Goal: Information Seeking & Learning: Learn about a topic

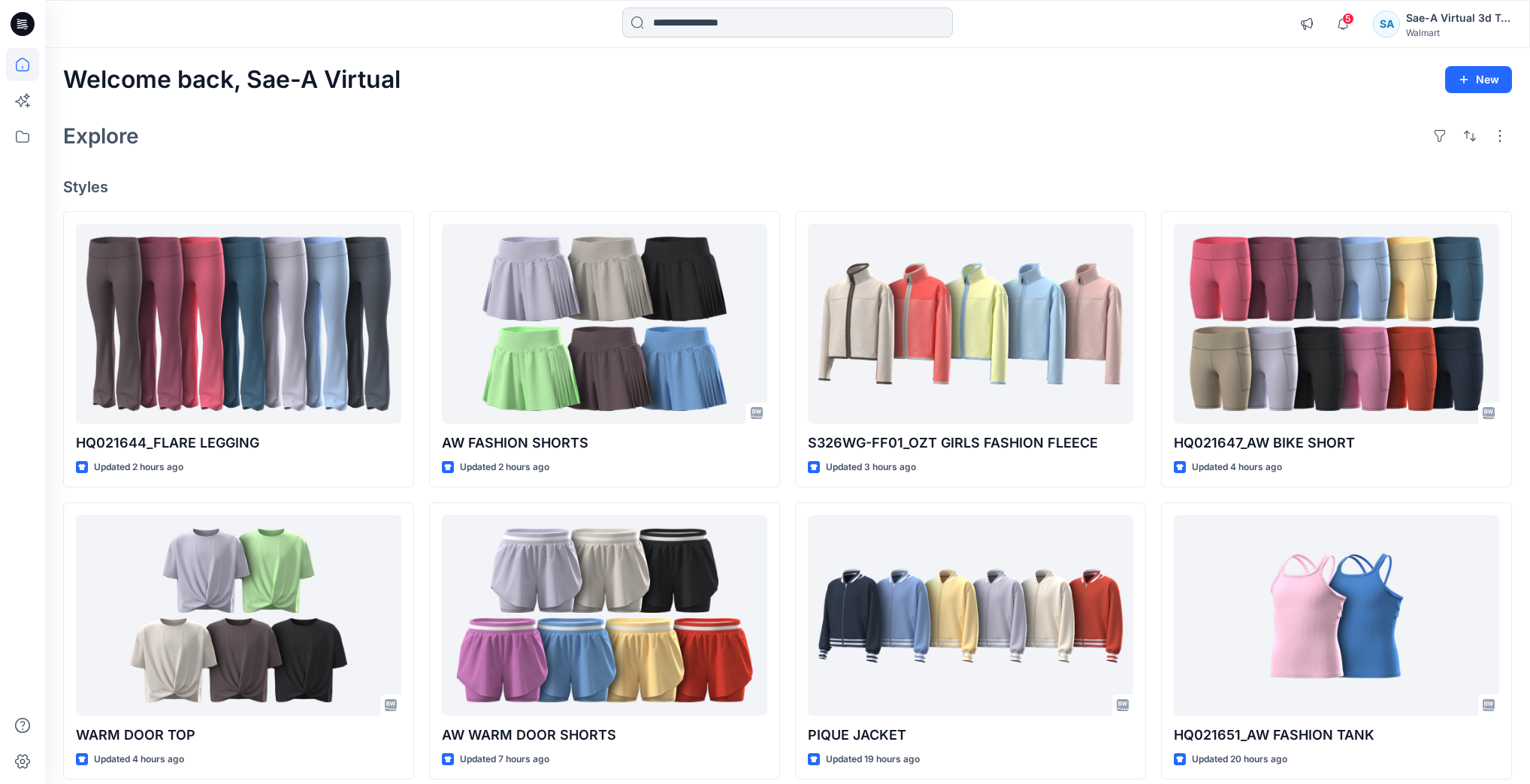
click at [892, 27] on input at bounding box center [787, 22] width 330 height 30
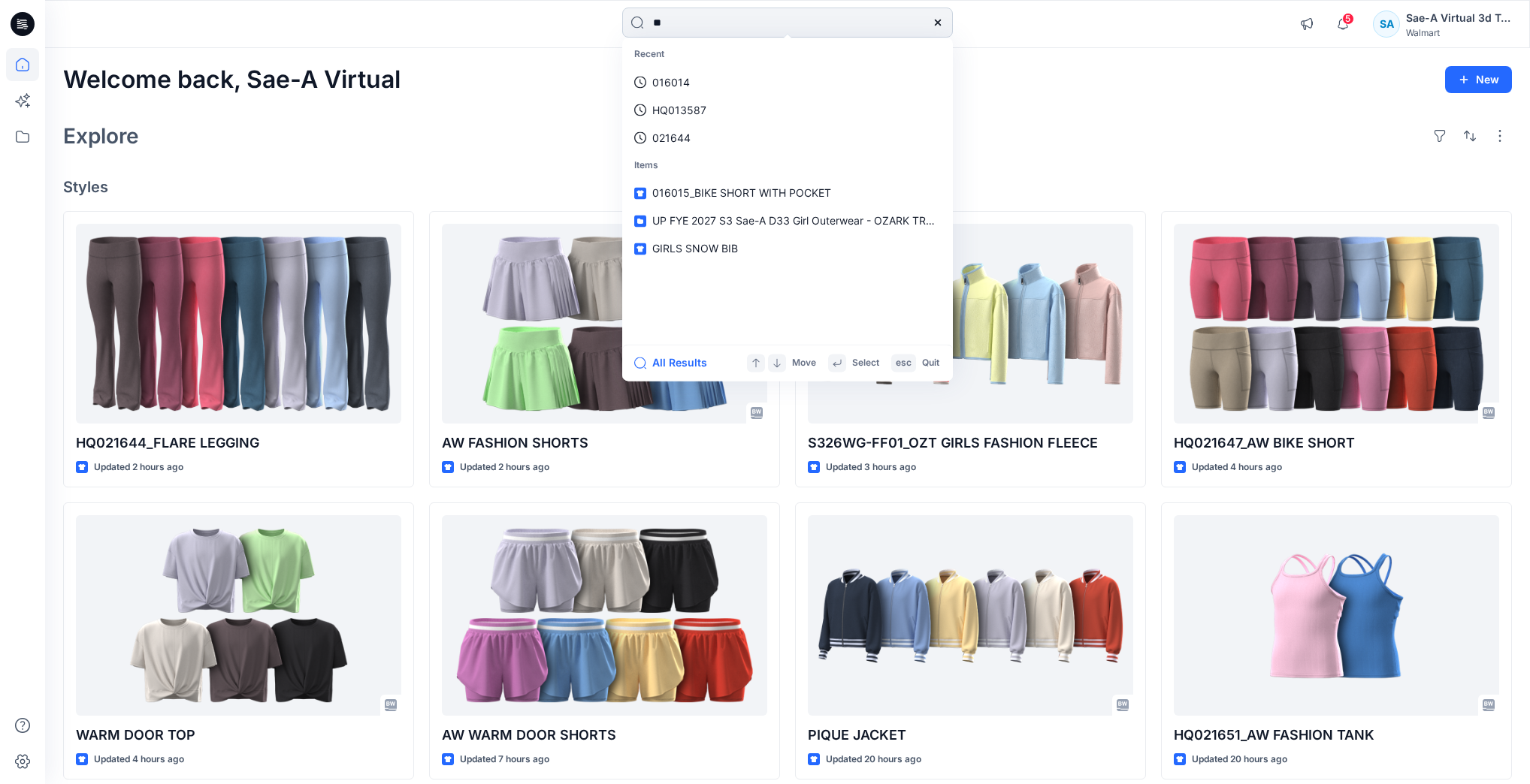
type input "*"
type input "*********"
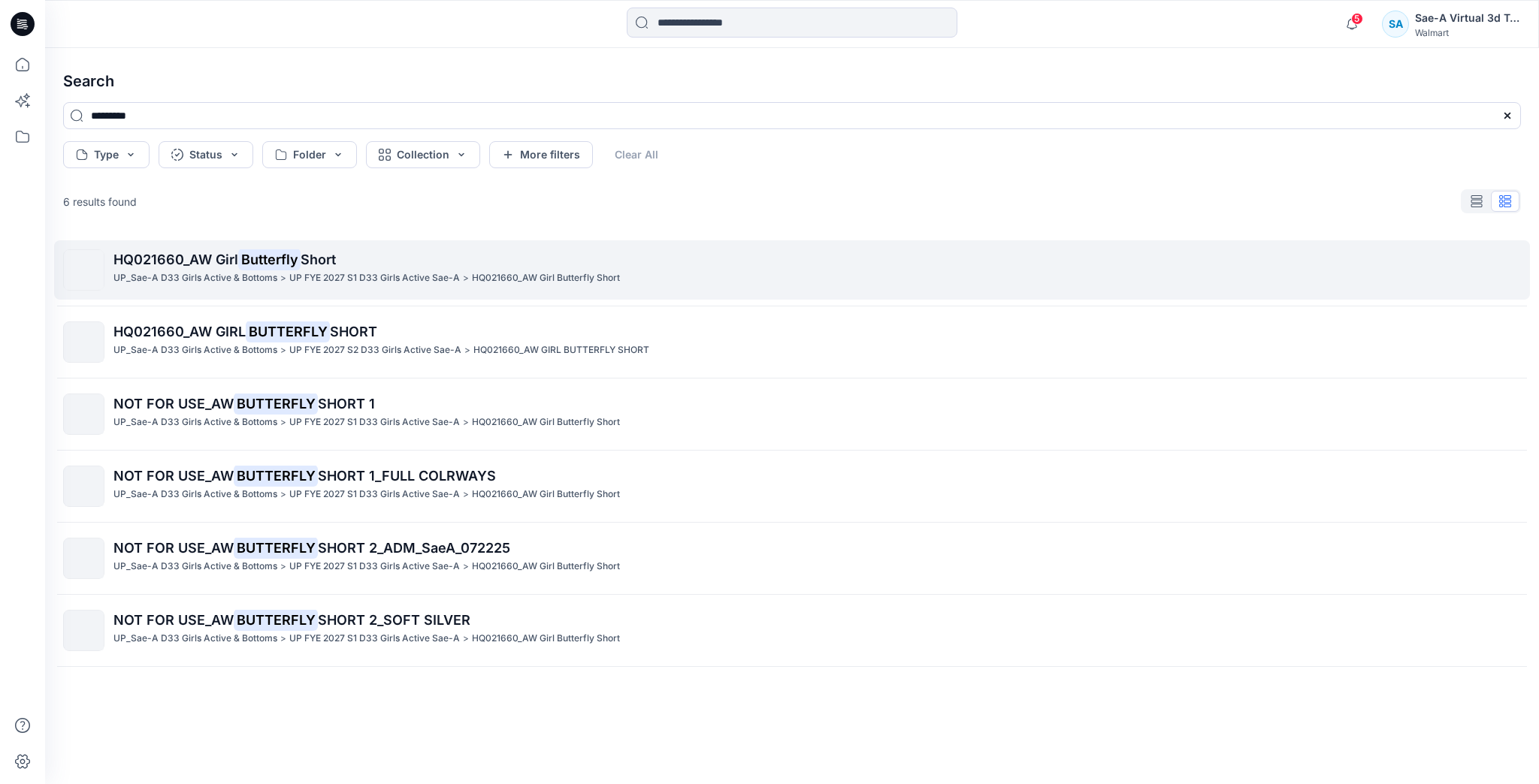
click at [427, 260] on p "HQ021660_AW Girl Butterfly Short" at bounding box center [817, 260] width 1407 height 21
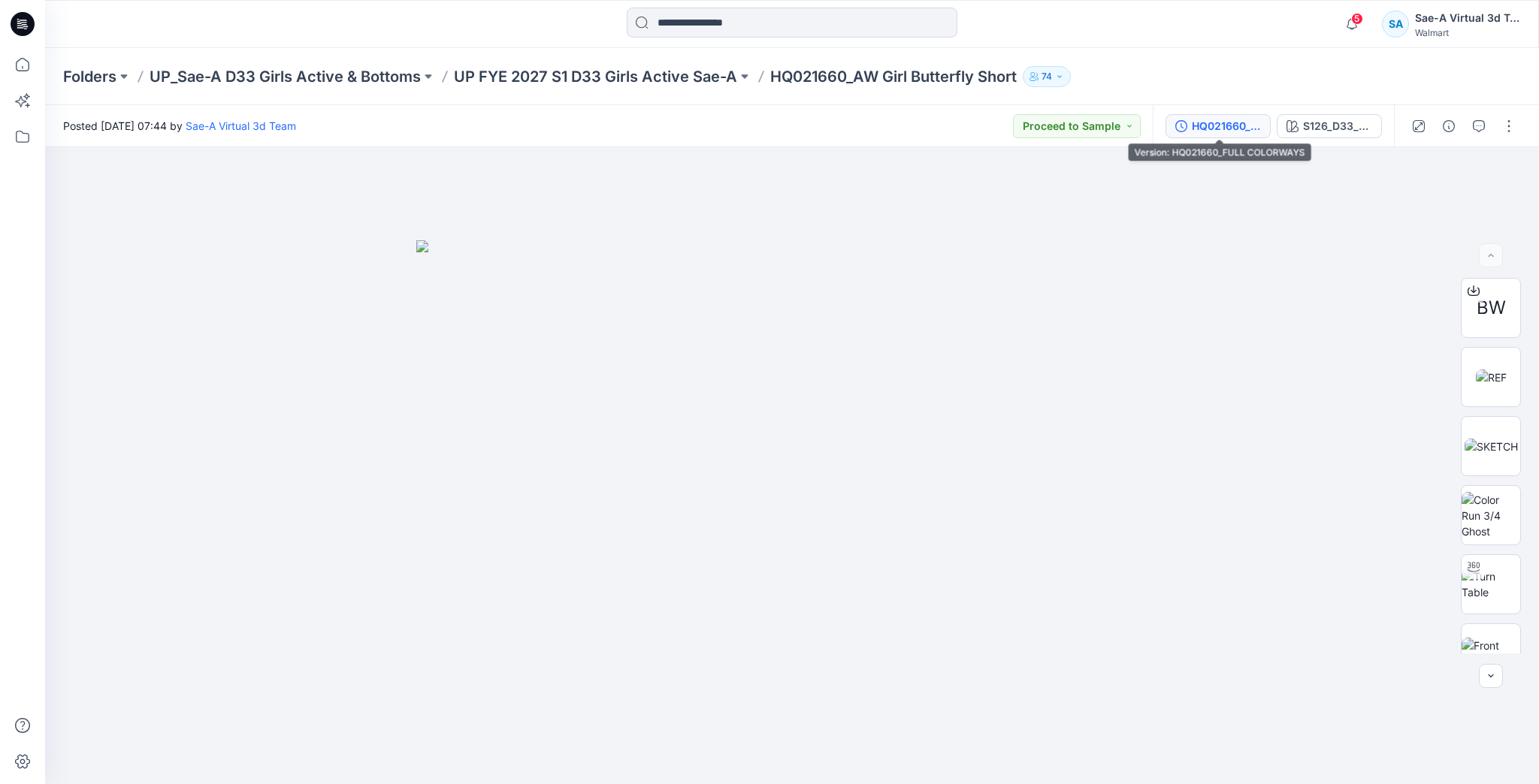
click at [1223, 122] on div "HQ021660_FULL COLORWAYS" at bounding box center [1226, 127] width 69 height 17
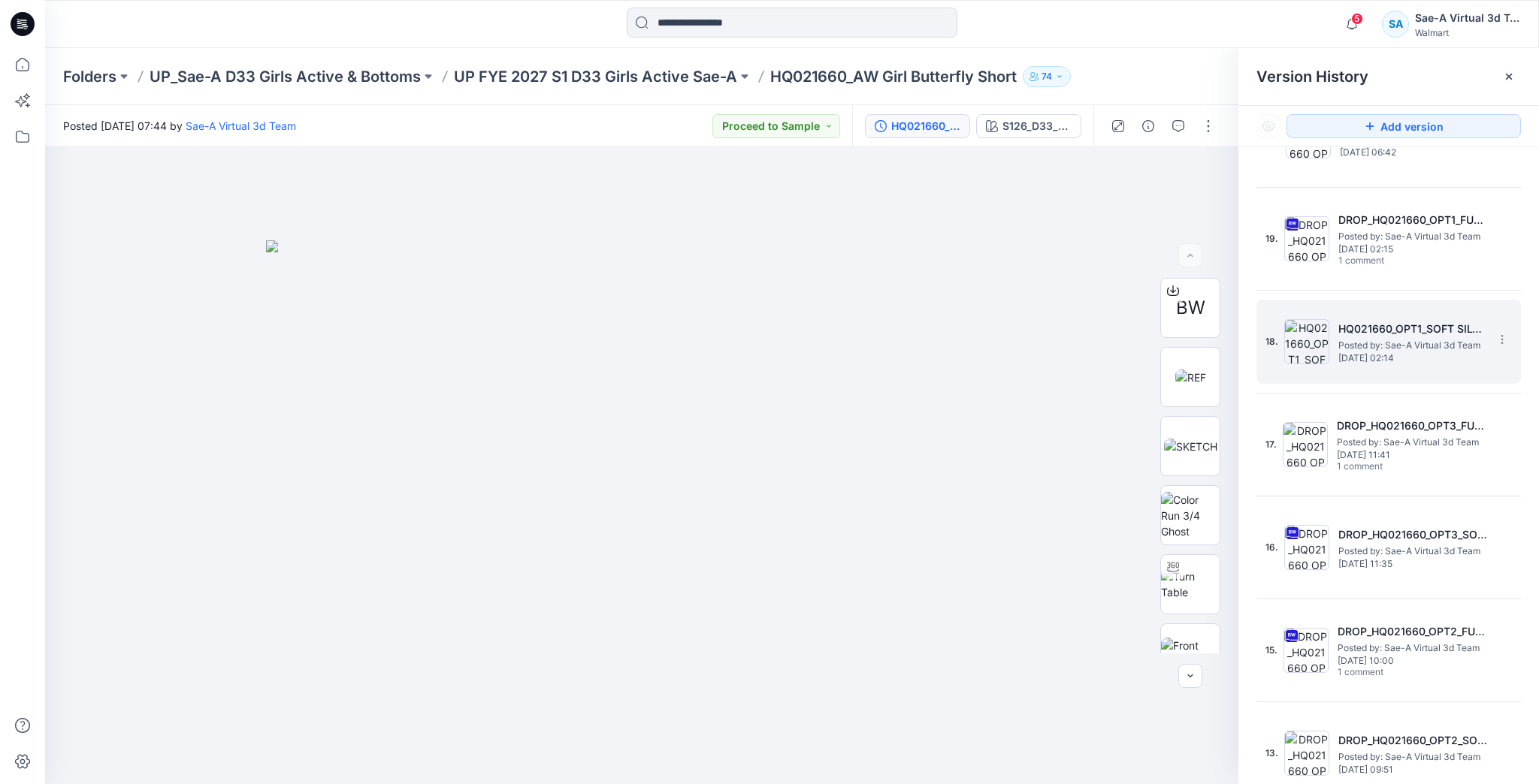
scroll to position [1202, 0]
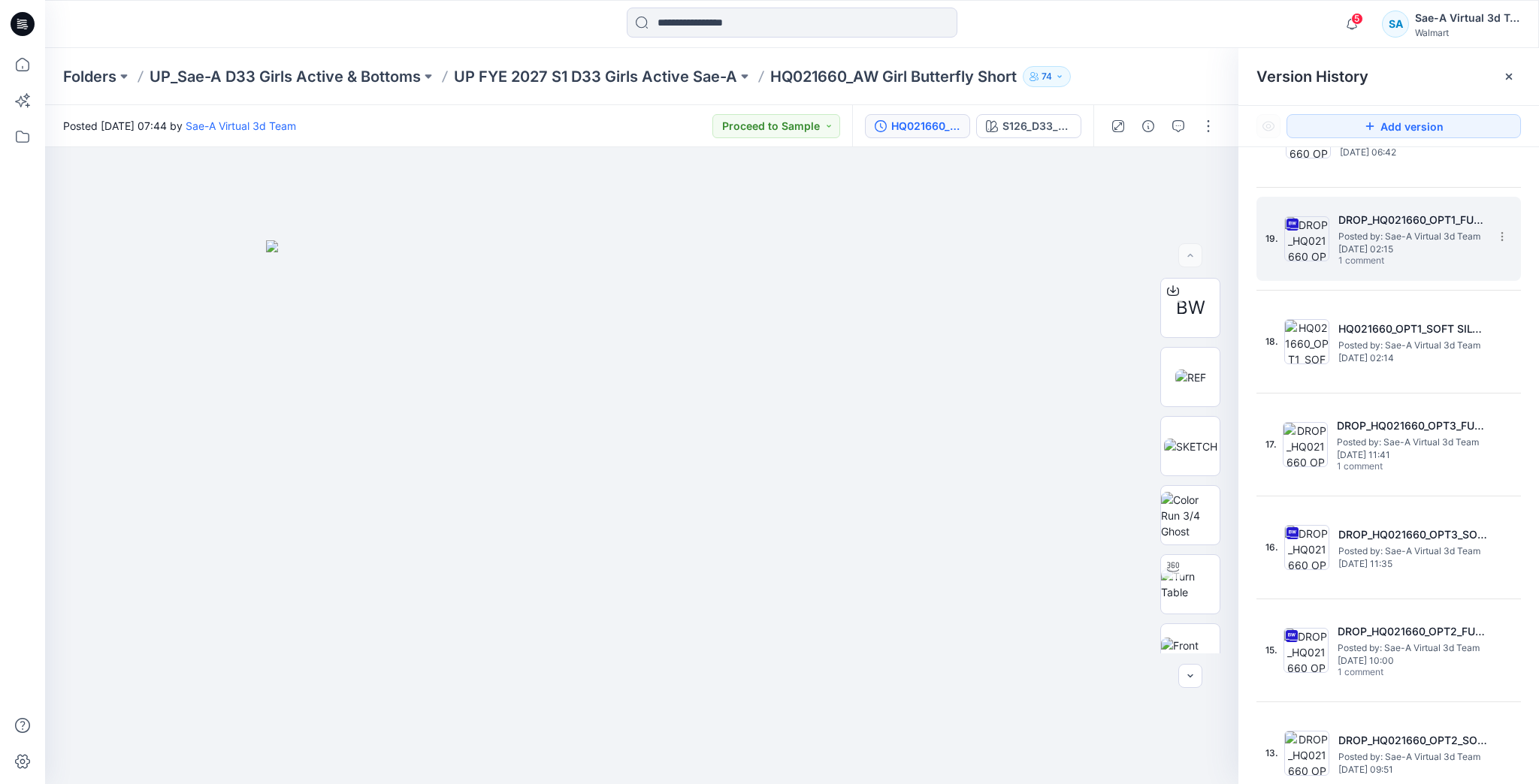
click at [1427, 244] on span "[DATE] 02:15" at bounding box center [1413, 249] width 151 height 11
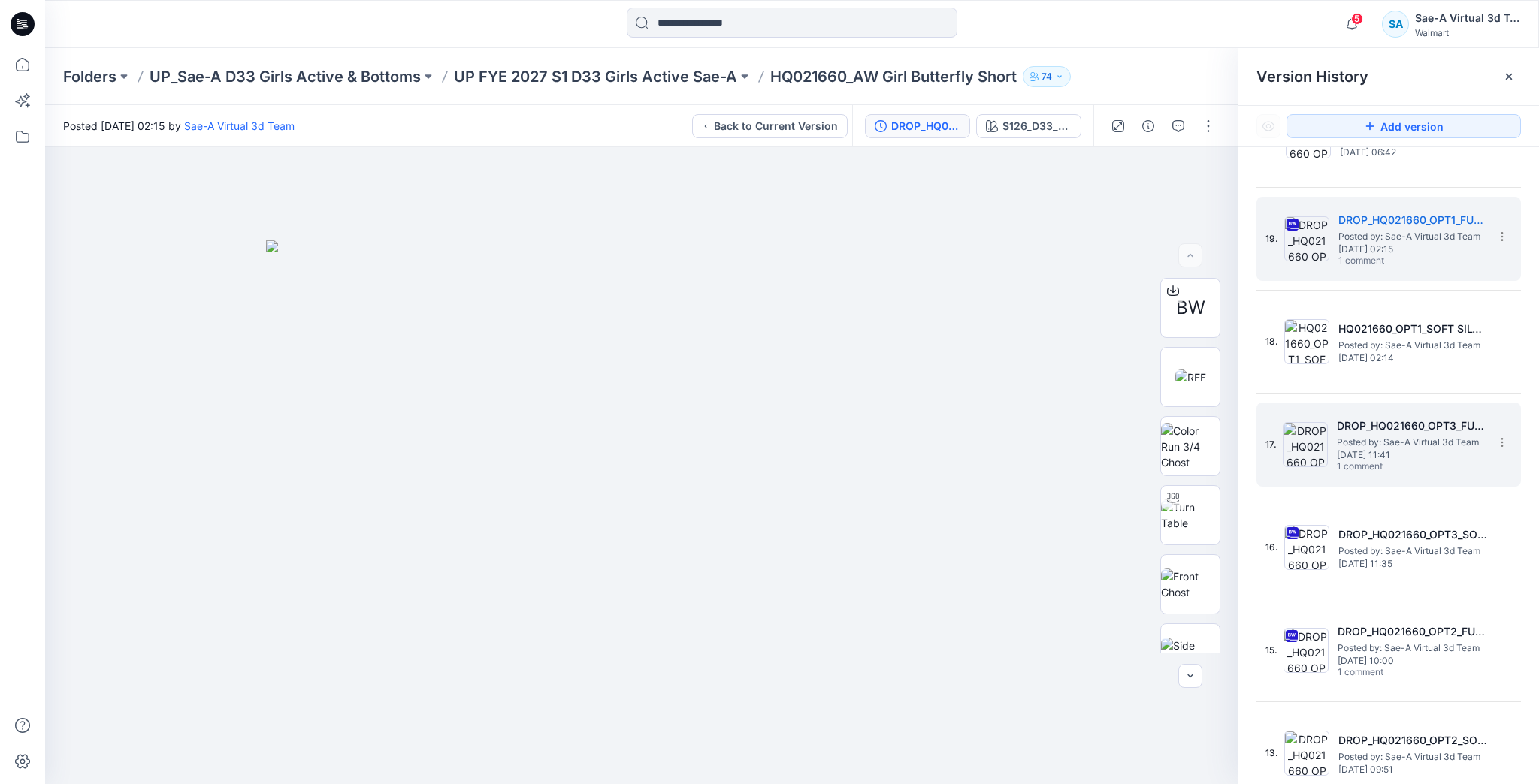
click at [1313, 445] on img at bounding box center [1305, 444] width 45 height 45
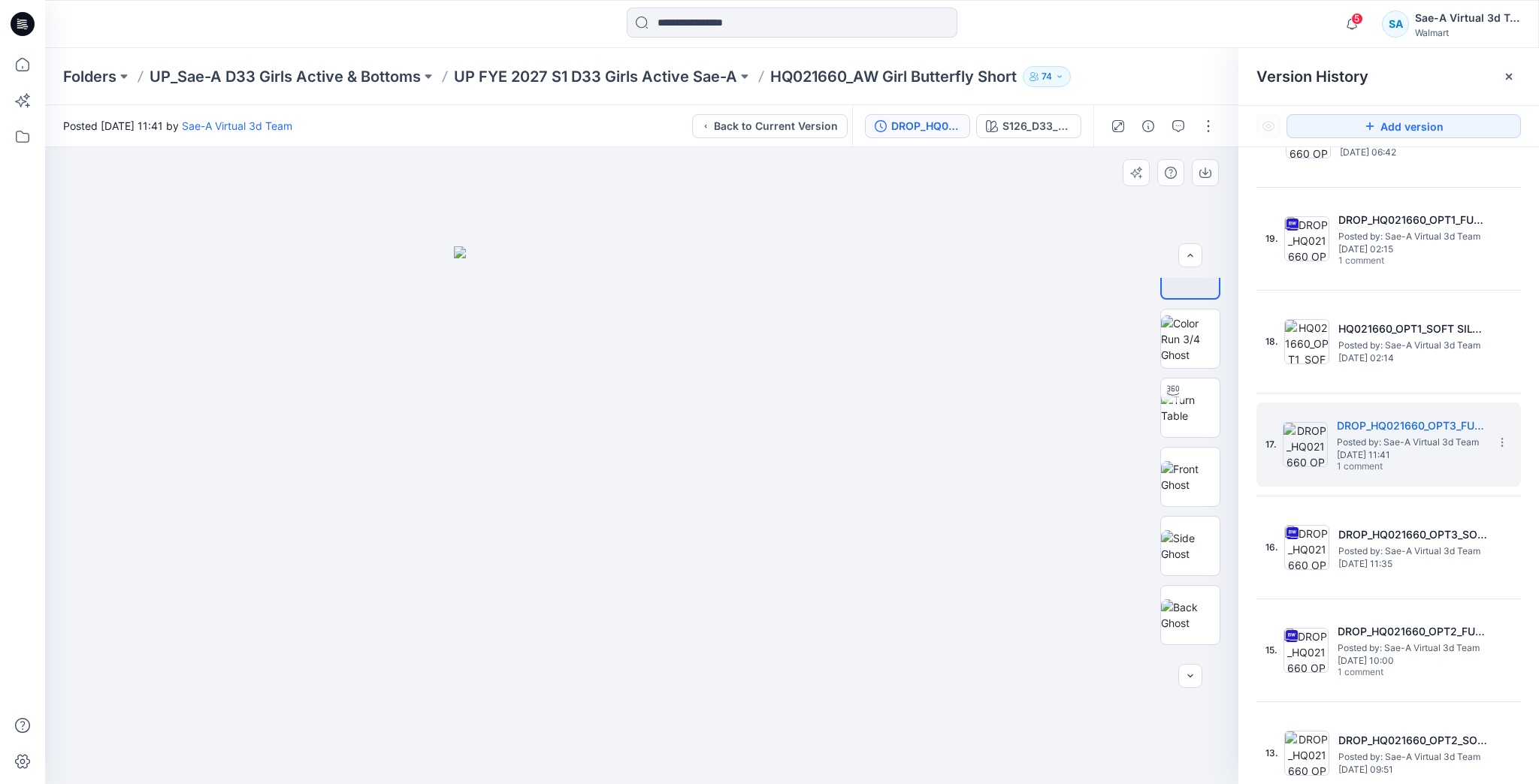
scroll to position [168, 0]
click at [1196, 630] on img at bounding box center [1190, 623] width 58 height 32
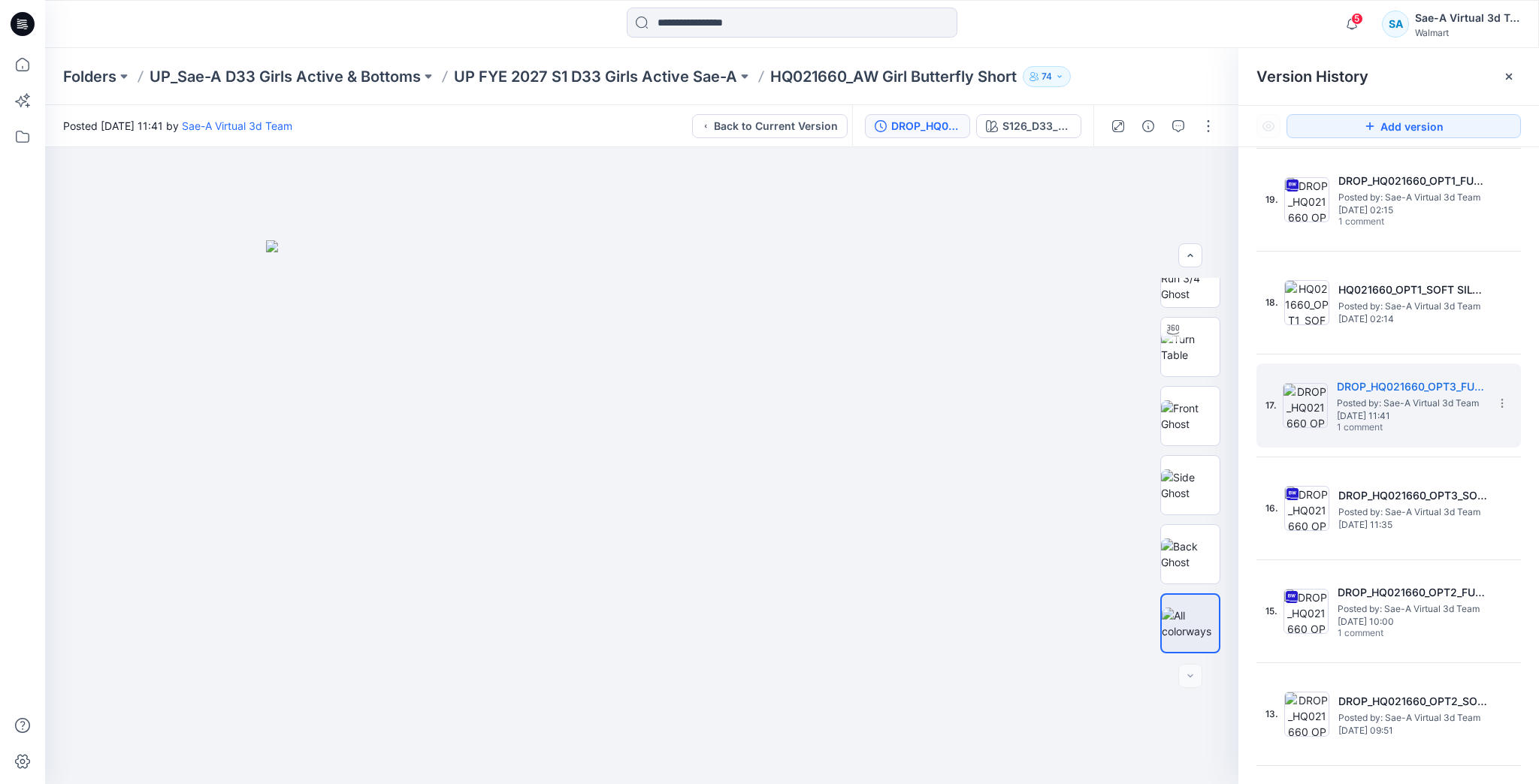
scroll to position [1262, 0]
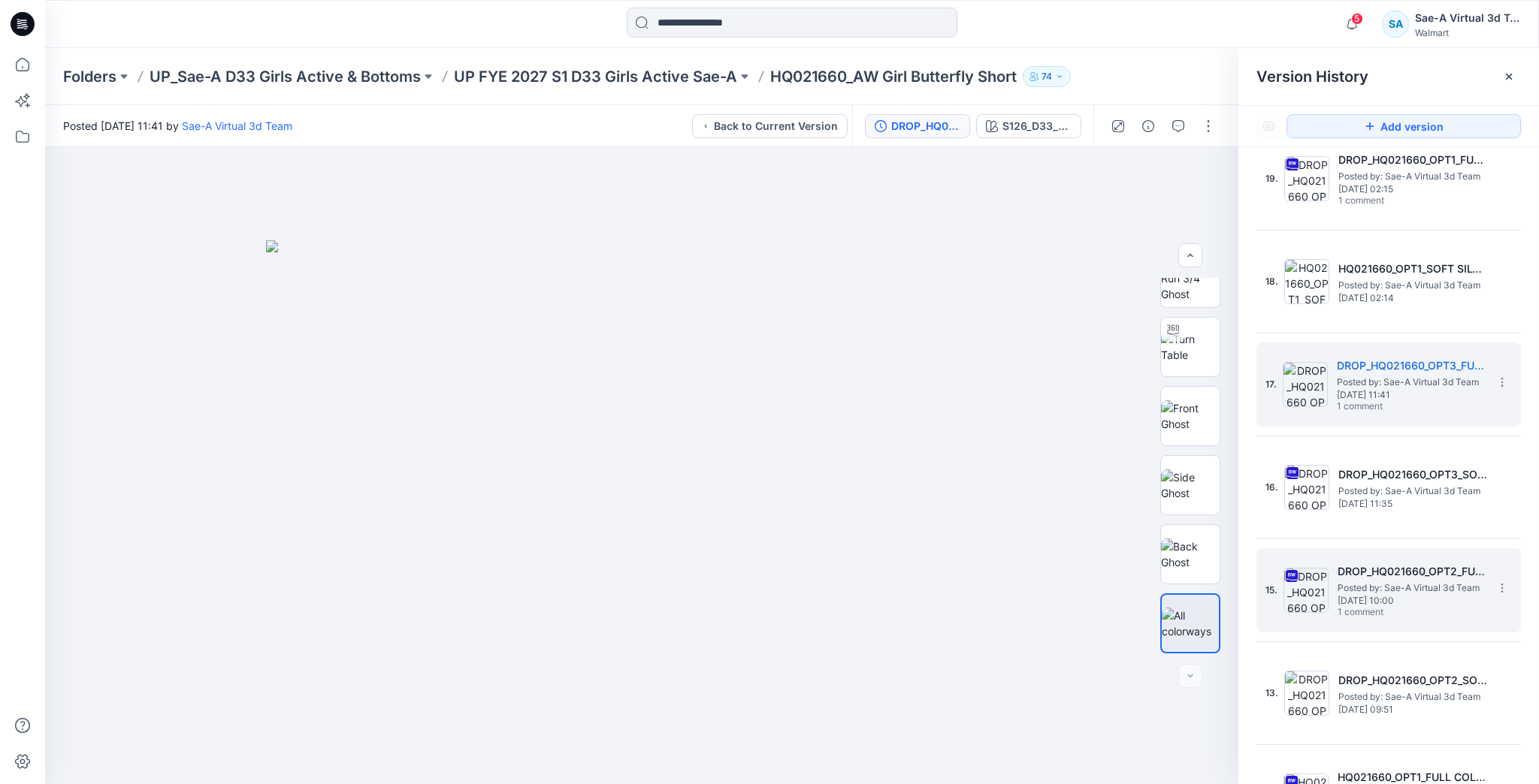
click at [1358, 601] on span "[DATE] 10:00" at bounding box center [1412, 601] width 151 height 11
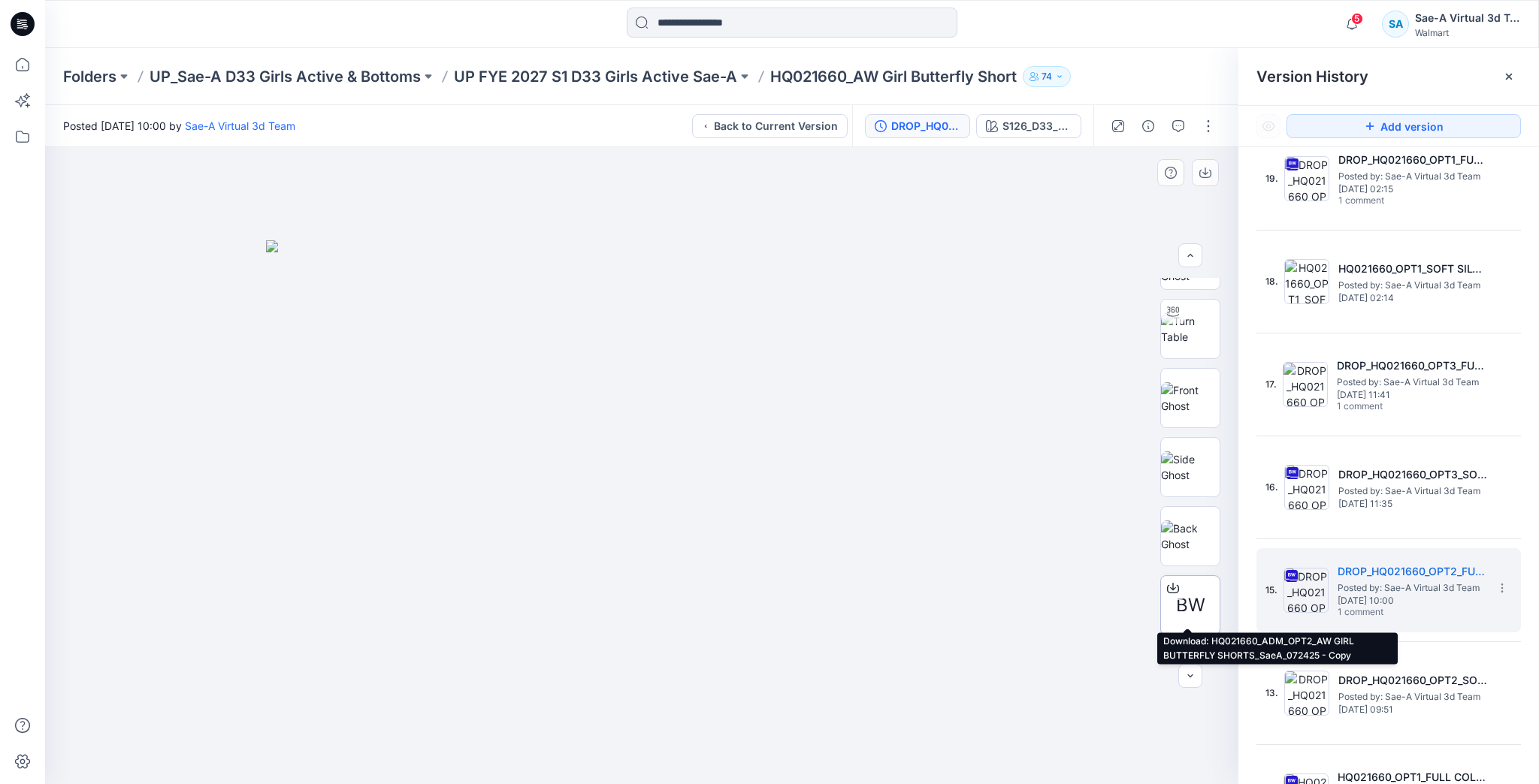
scroll to position [168, 0]
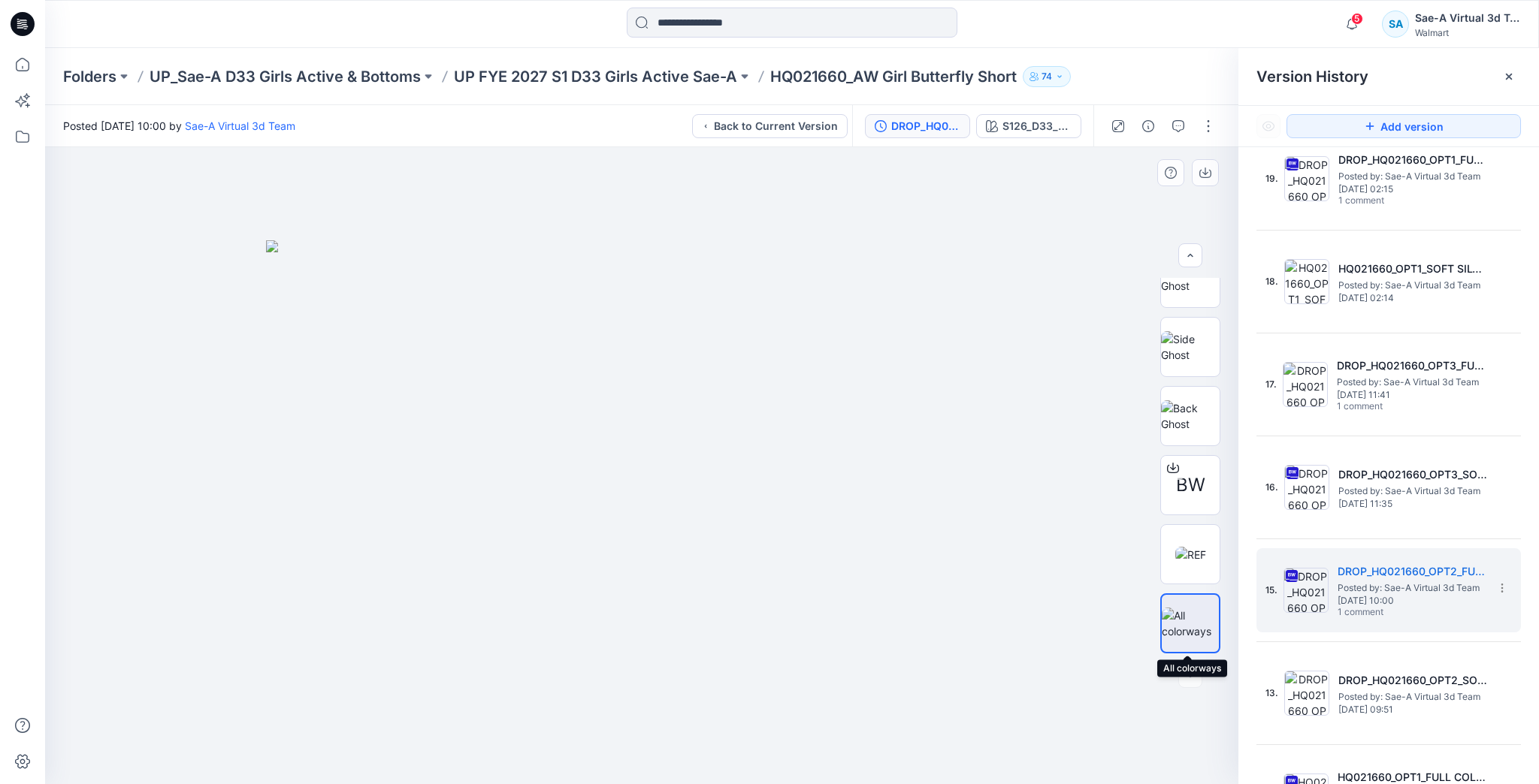
click at [1189, 622] on img at bounding box center [1189, 623] width 57 height 32
click at [1188, 637] on img at bounding box center [1189, 623] width 57 height 32
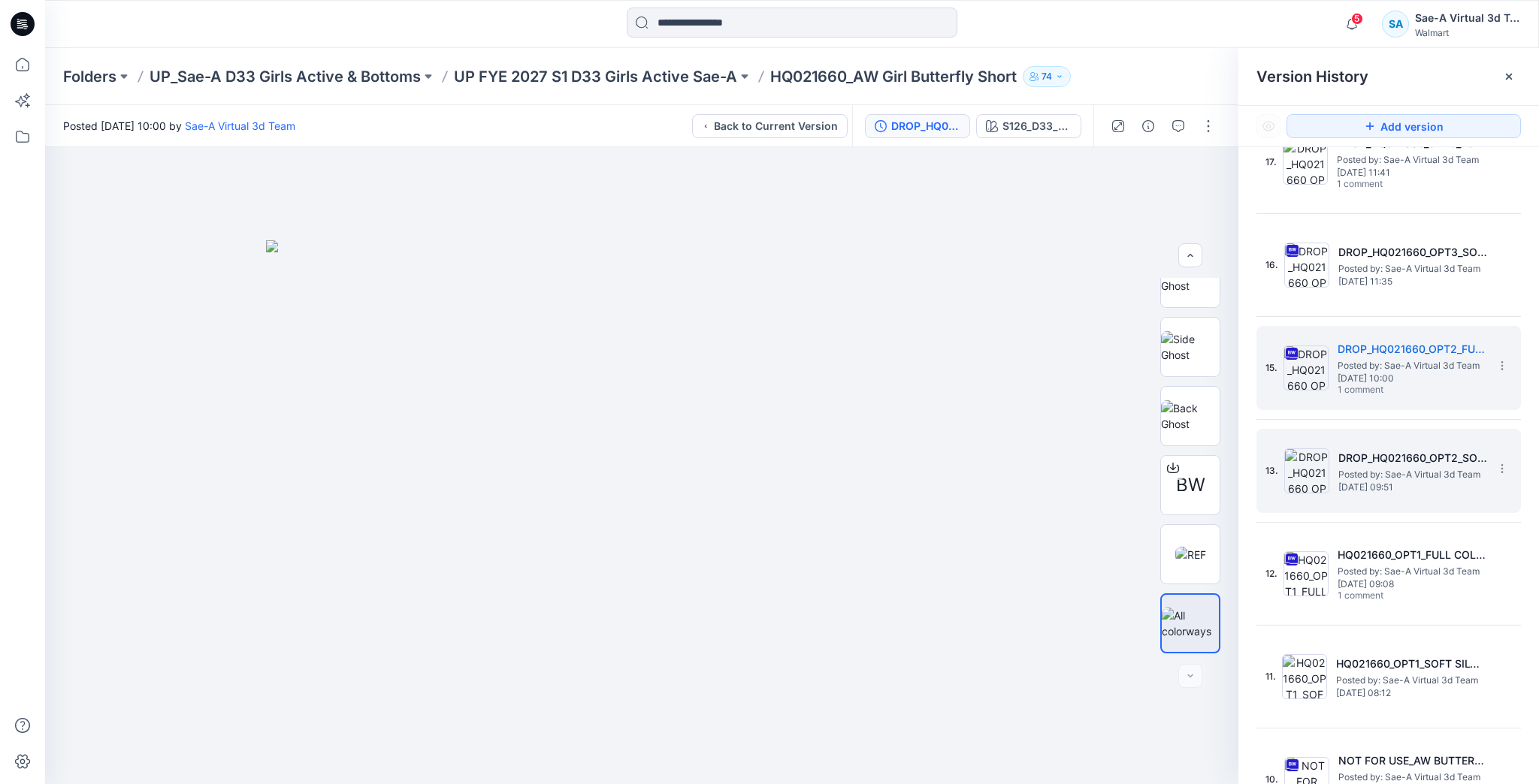
scroll to position [1562, 0]
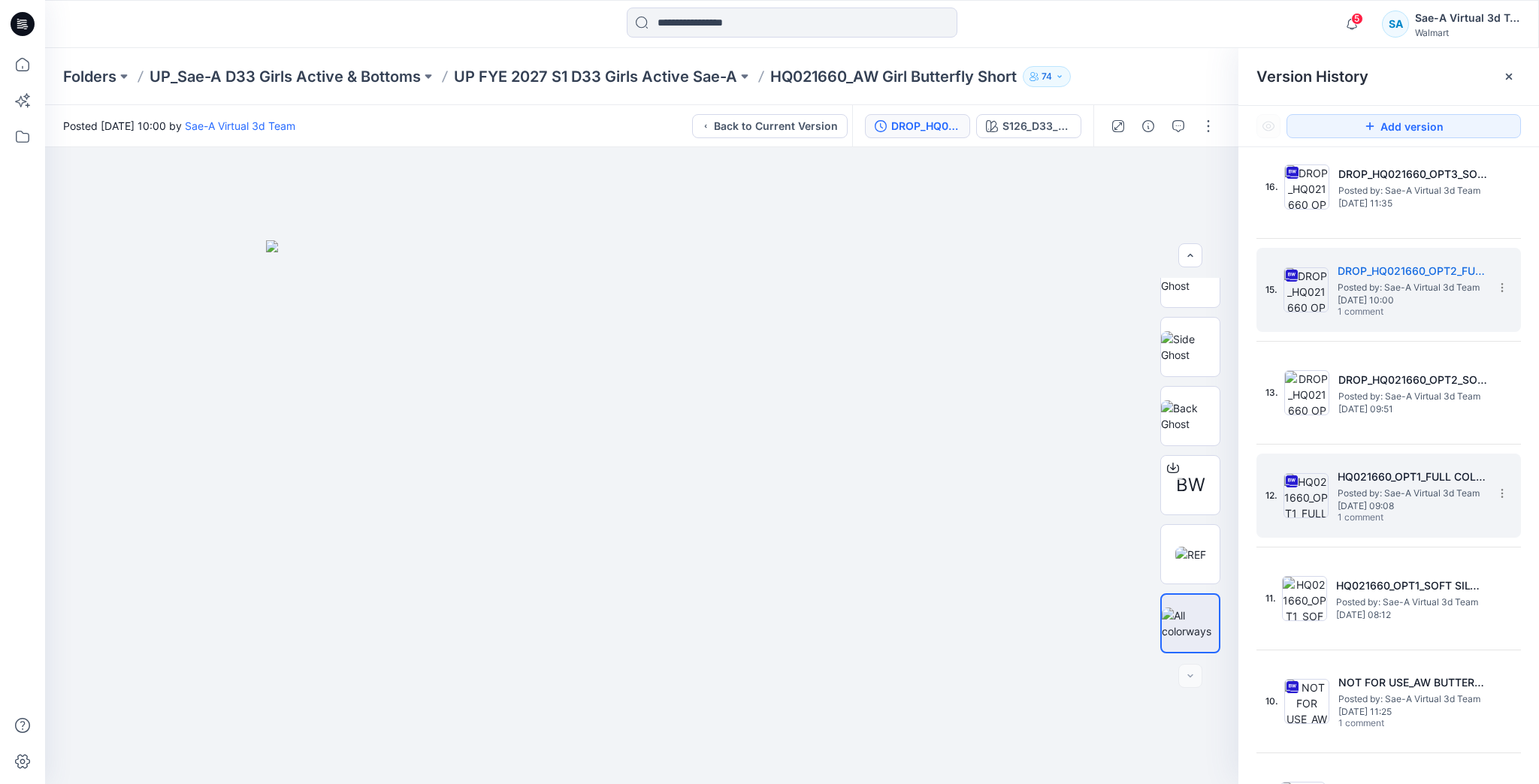
click at [1283, 489] on img at bounding box center [1306, 496] width 45 height 45
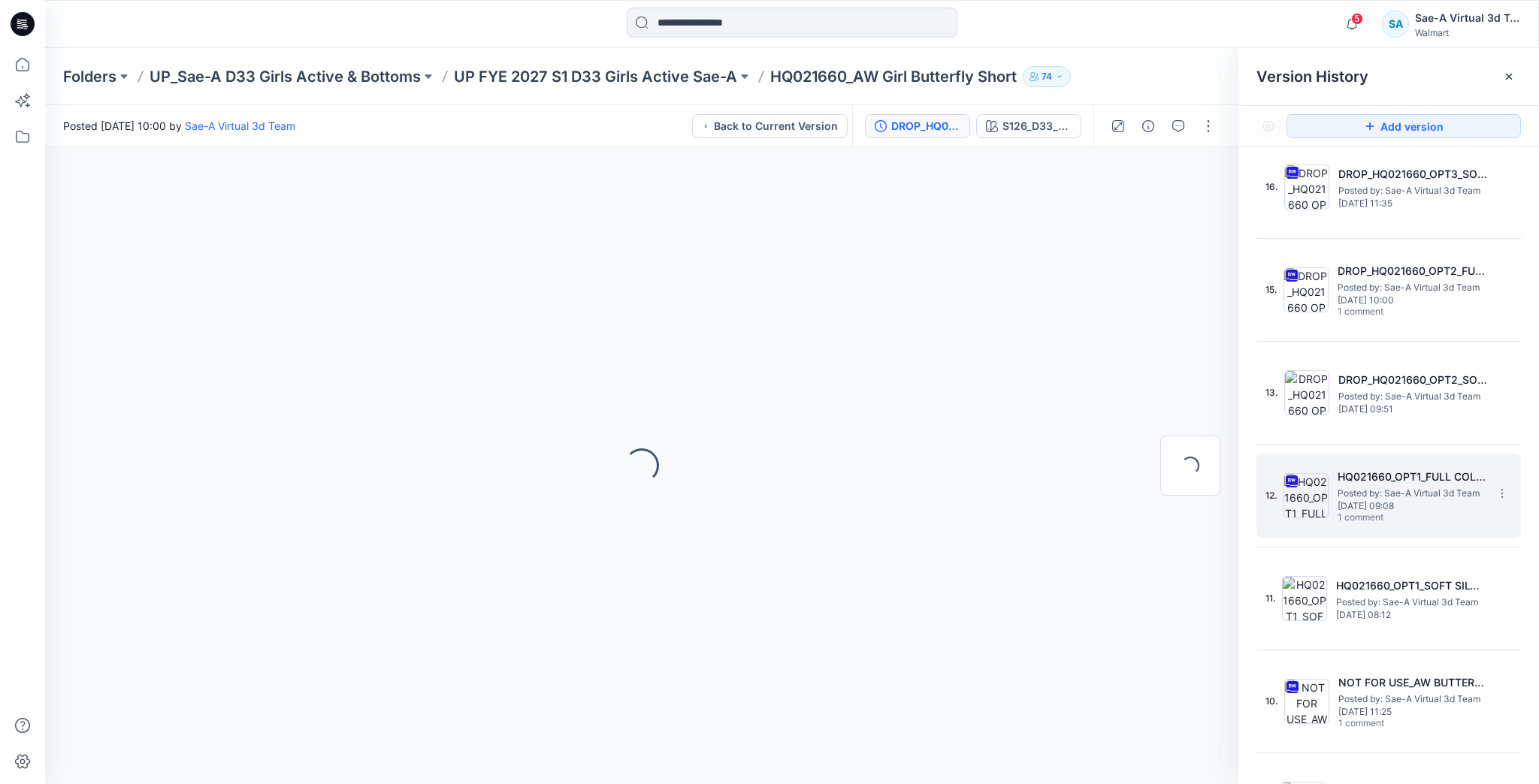
scroll to position [0, 0]
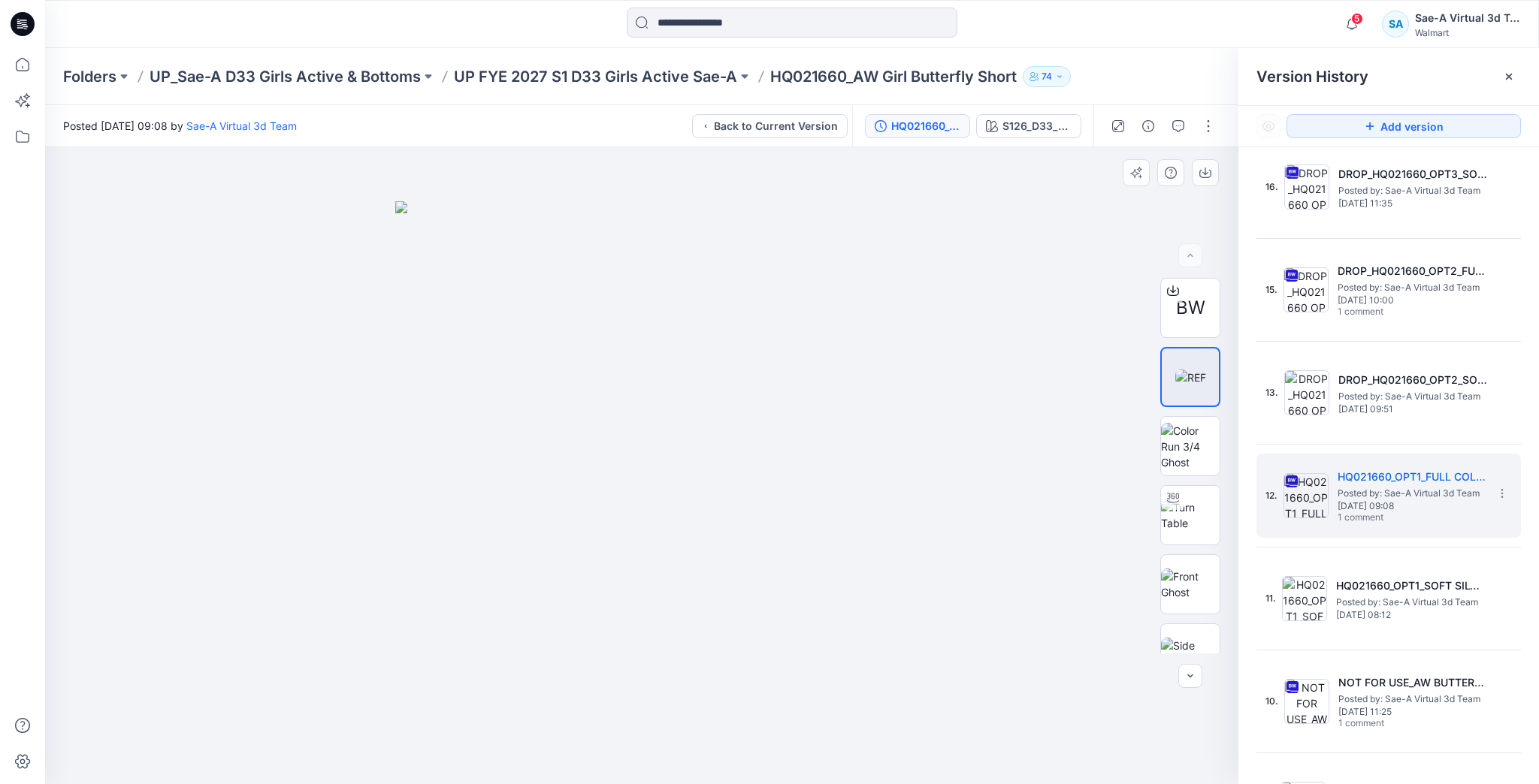
drag, startPoint x: 1223, startPoint y: 495, endPoint x: 1217, endPoint y: 563, distance: 68.3
click at [1217, 563] on div "BW" at bounding box center [1190, 465] width 97 height 375
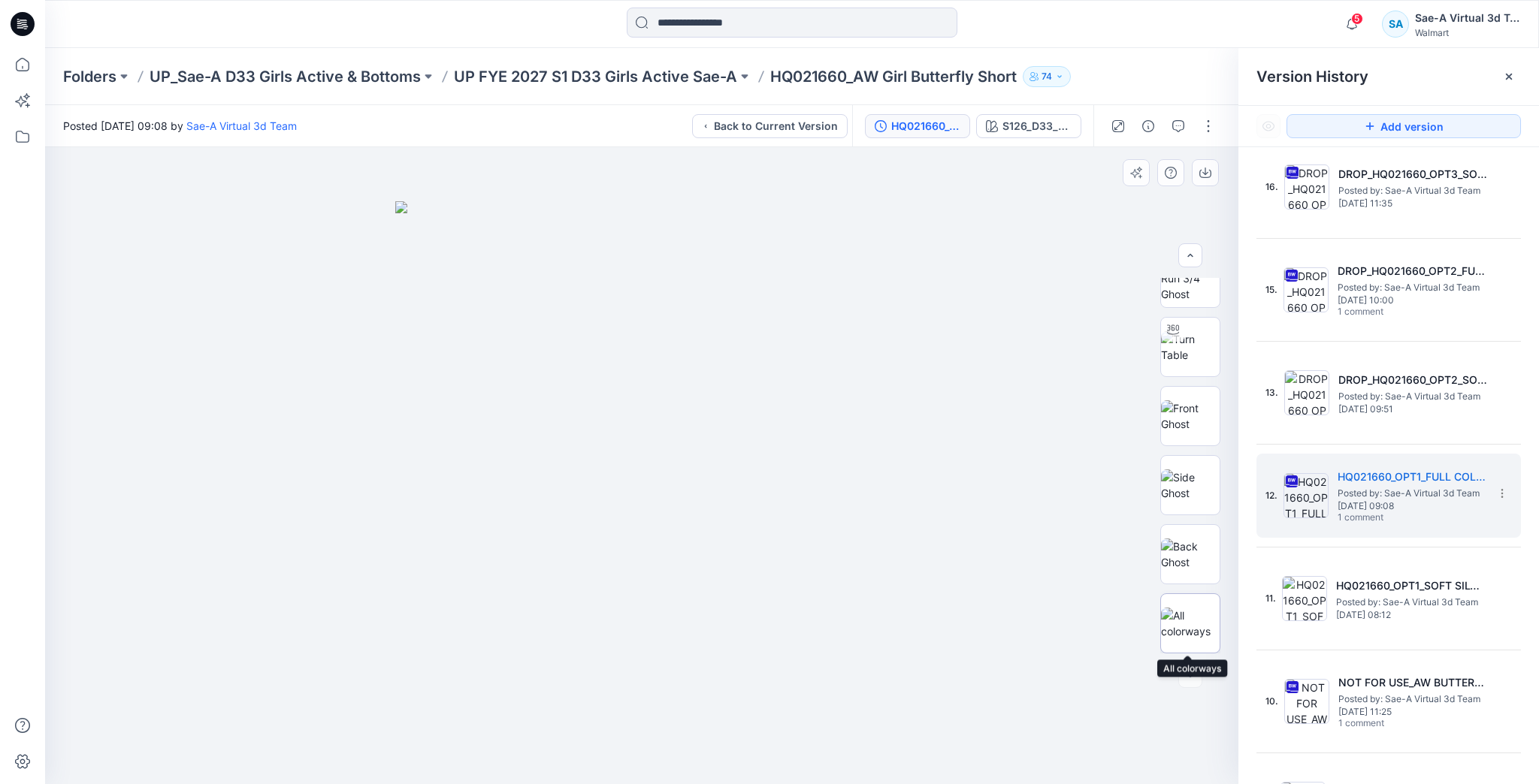
click at [1200, 628] on img at bounding box center [1190, 623] width 58 height 32
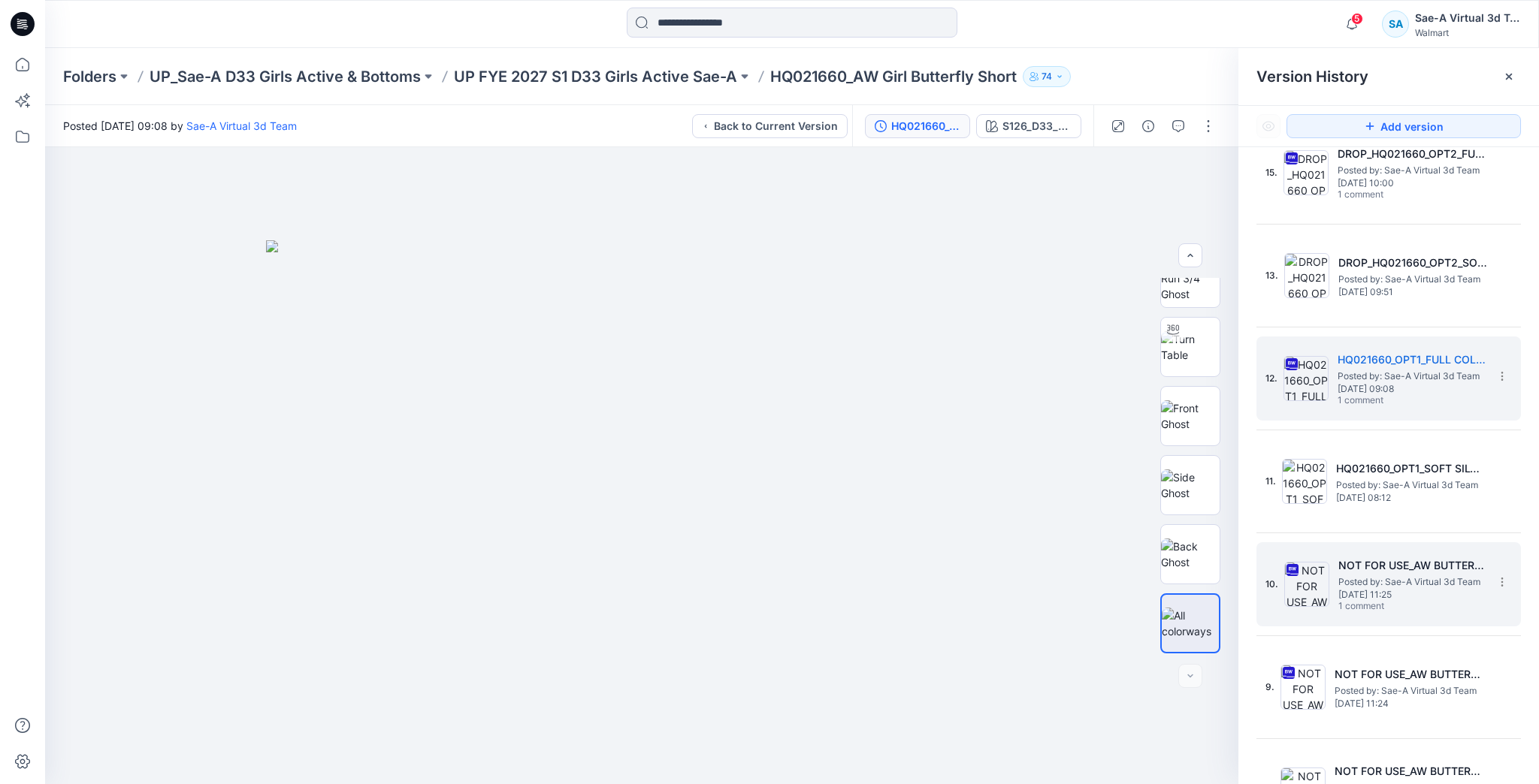
scroll to position [1743, 0]
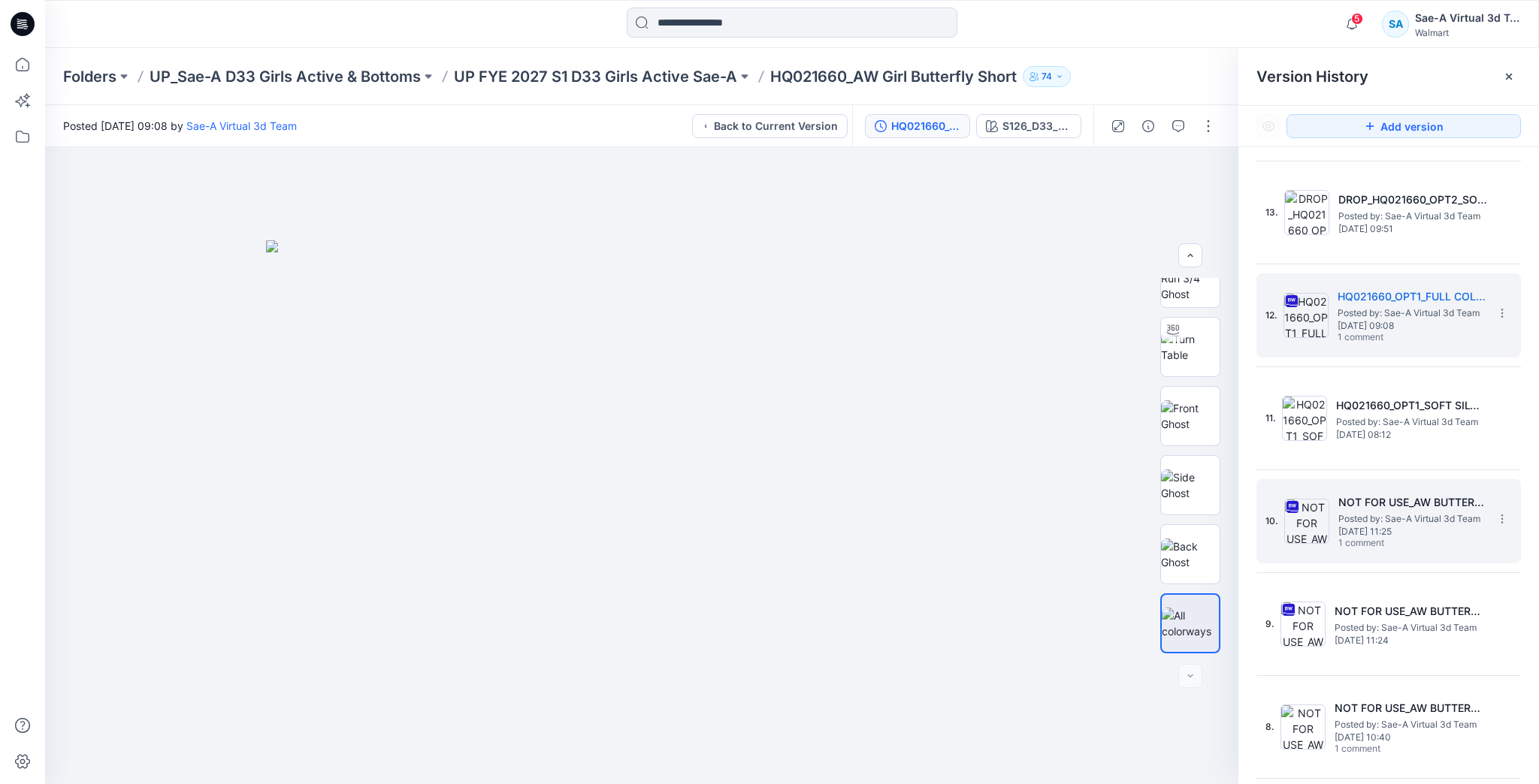
click at [1355, 543] on span "1 comment" at bounding box center [1391, 543] width 105 height 12
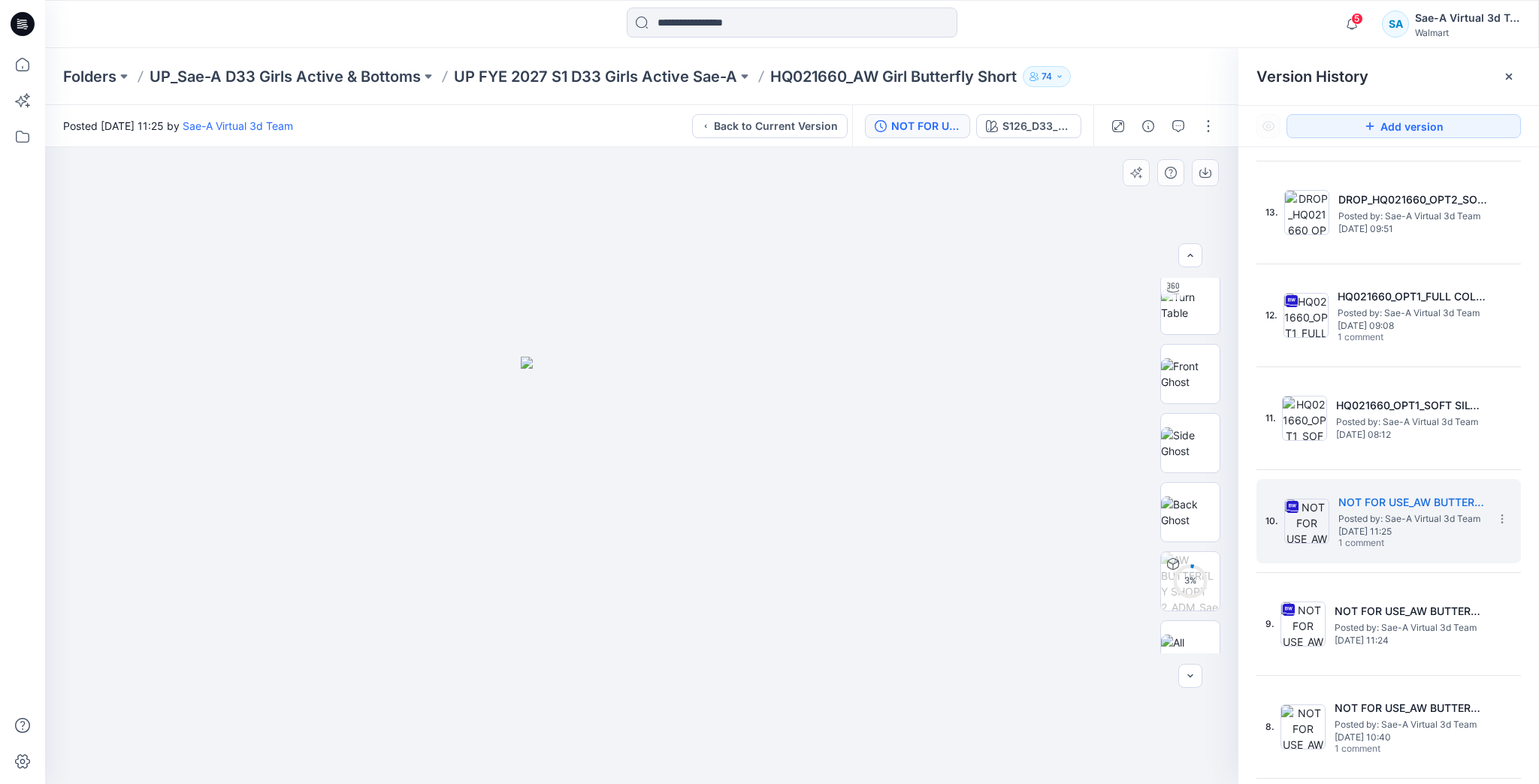
scroll to position [375, 0]
click at [1199, 619] on img at bounding box center [1190, 623] width 58 height 32
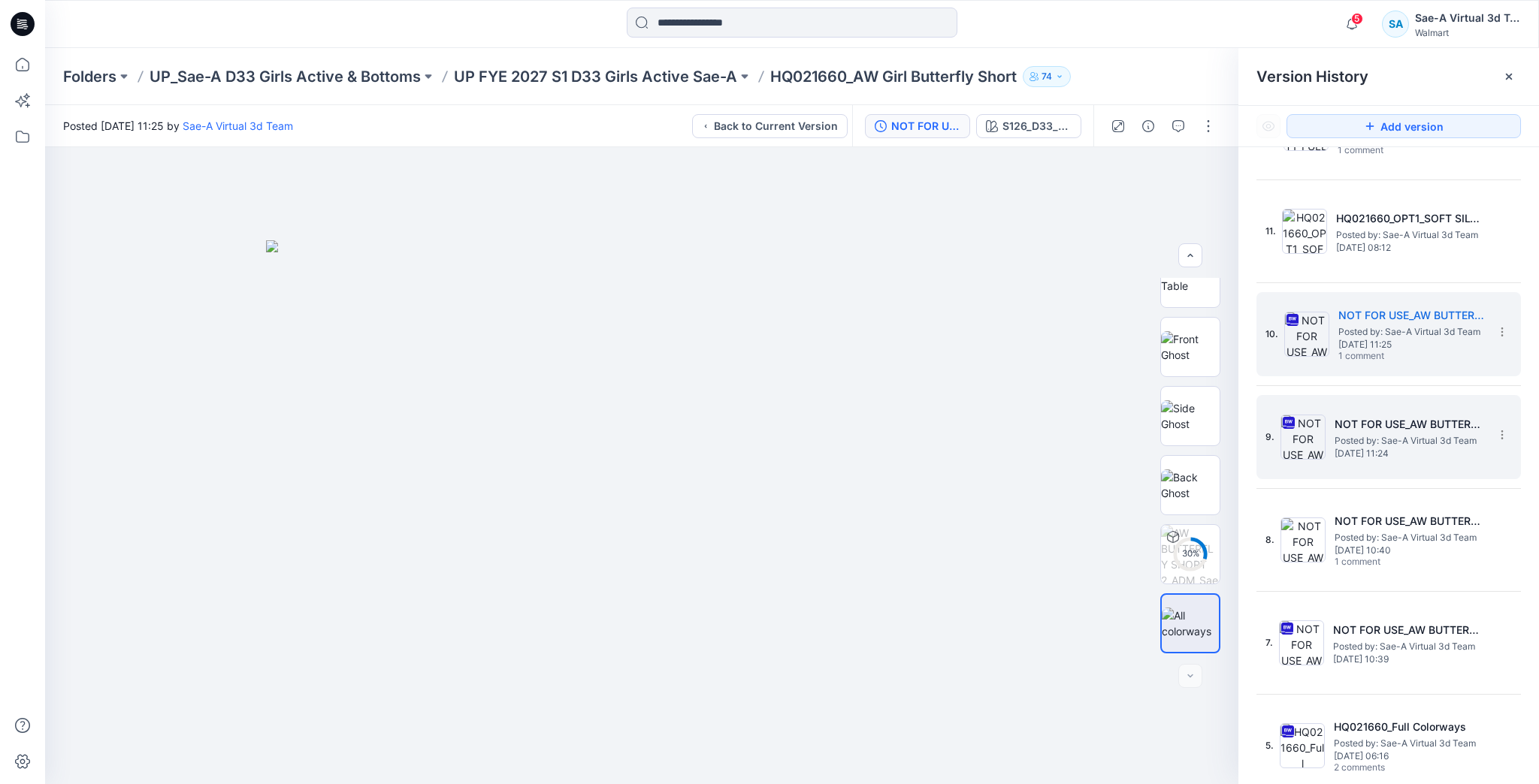
scroll to position [1863, 0]
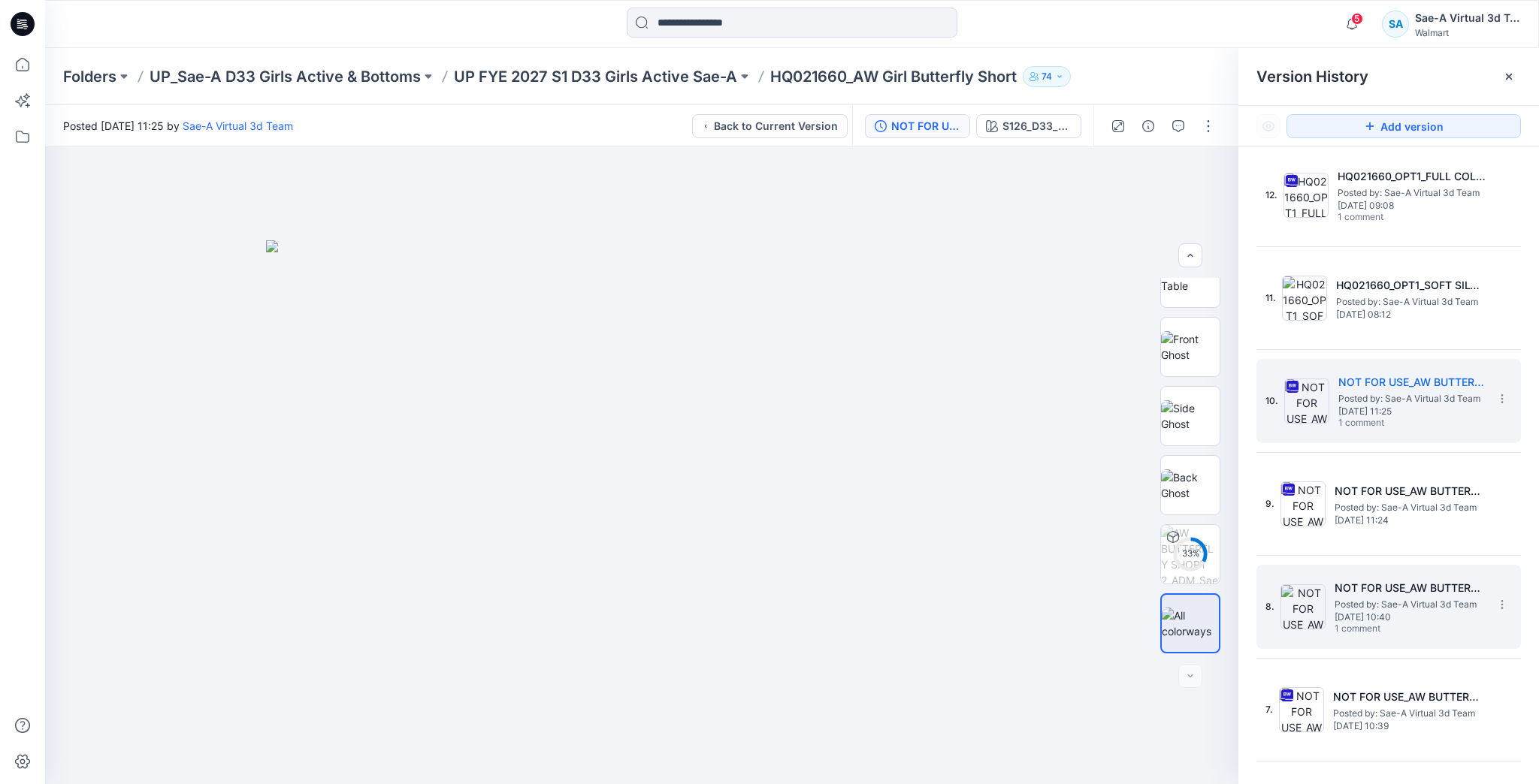
click at [1405, 604] on span "Posted by: Sae-A Virtual 3d Team" at bounding box center [1409, 605] width 151 height 15
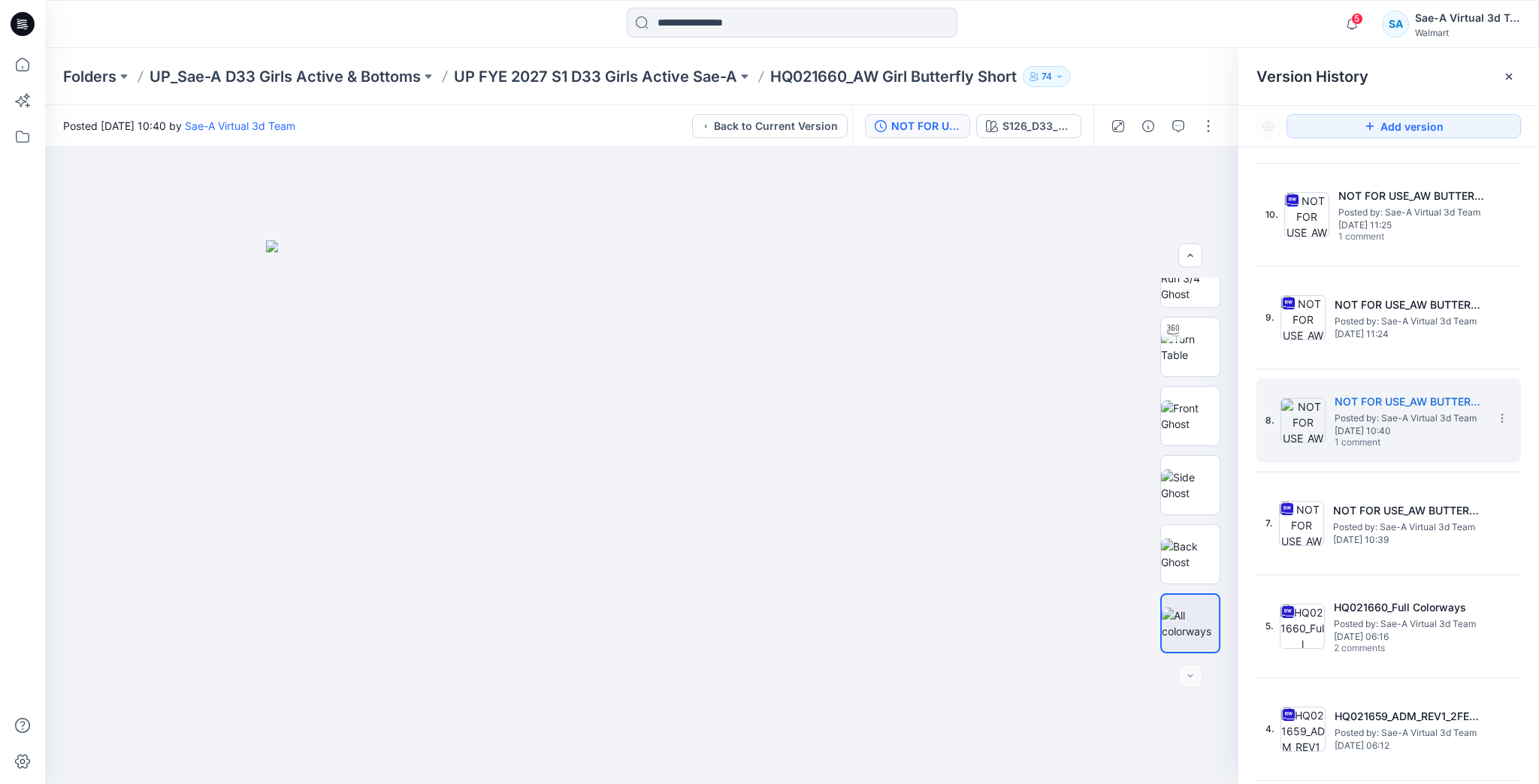
scroll to position [2163, 0]
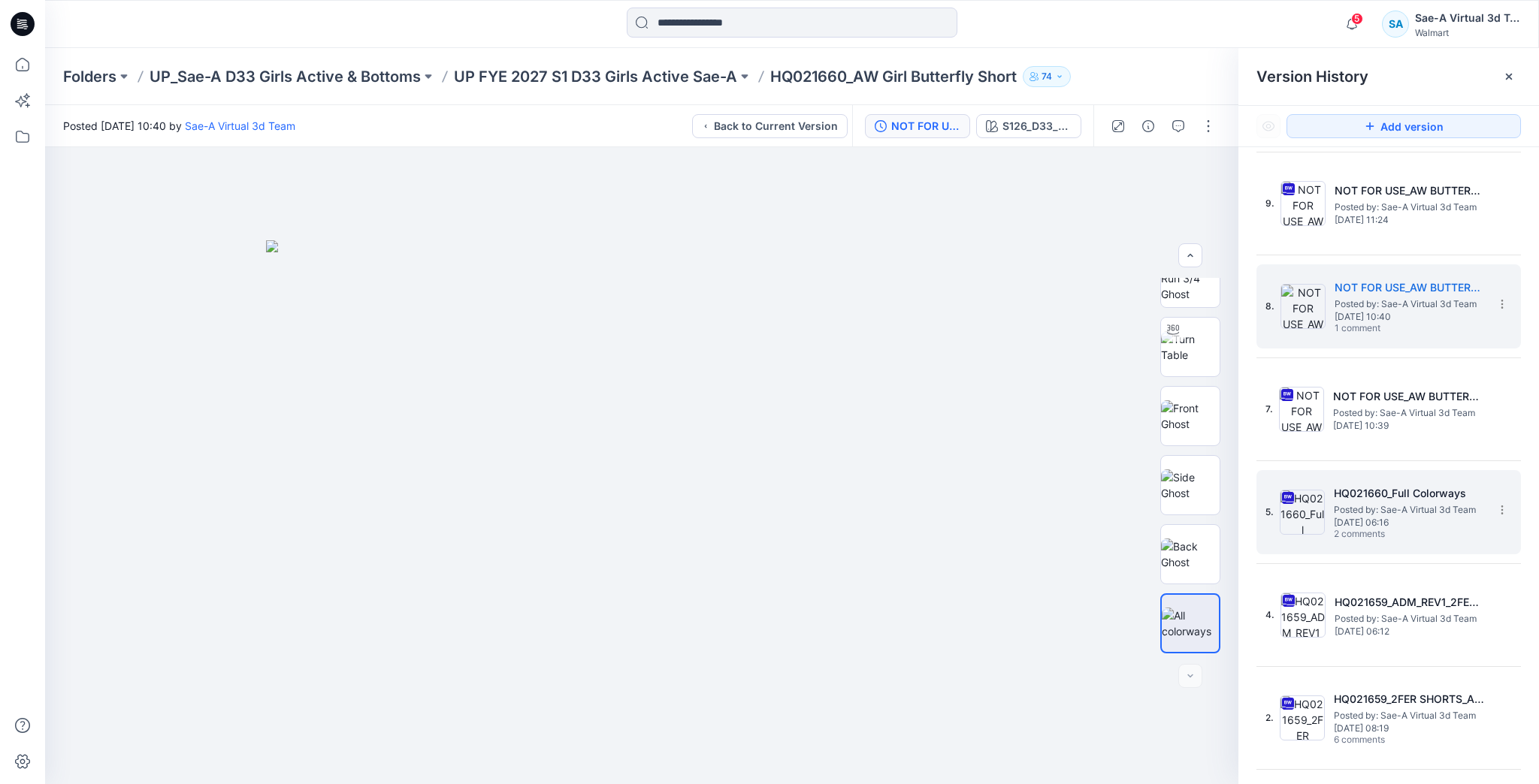
click at [1328, 505] on div "5. HQ021660_Full Colorways Posted by: Sae-A Virtual 3d Team [DATE] 06:16 2 comm…" at bounding box center [1378, 512] width 226 height 72
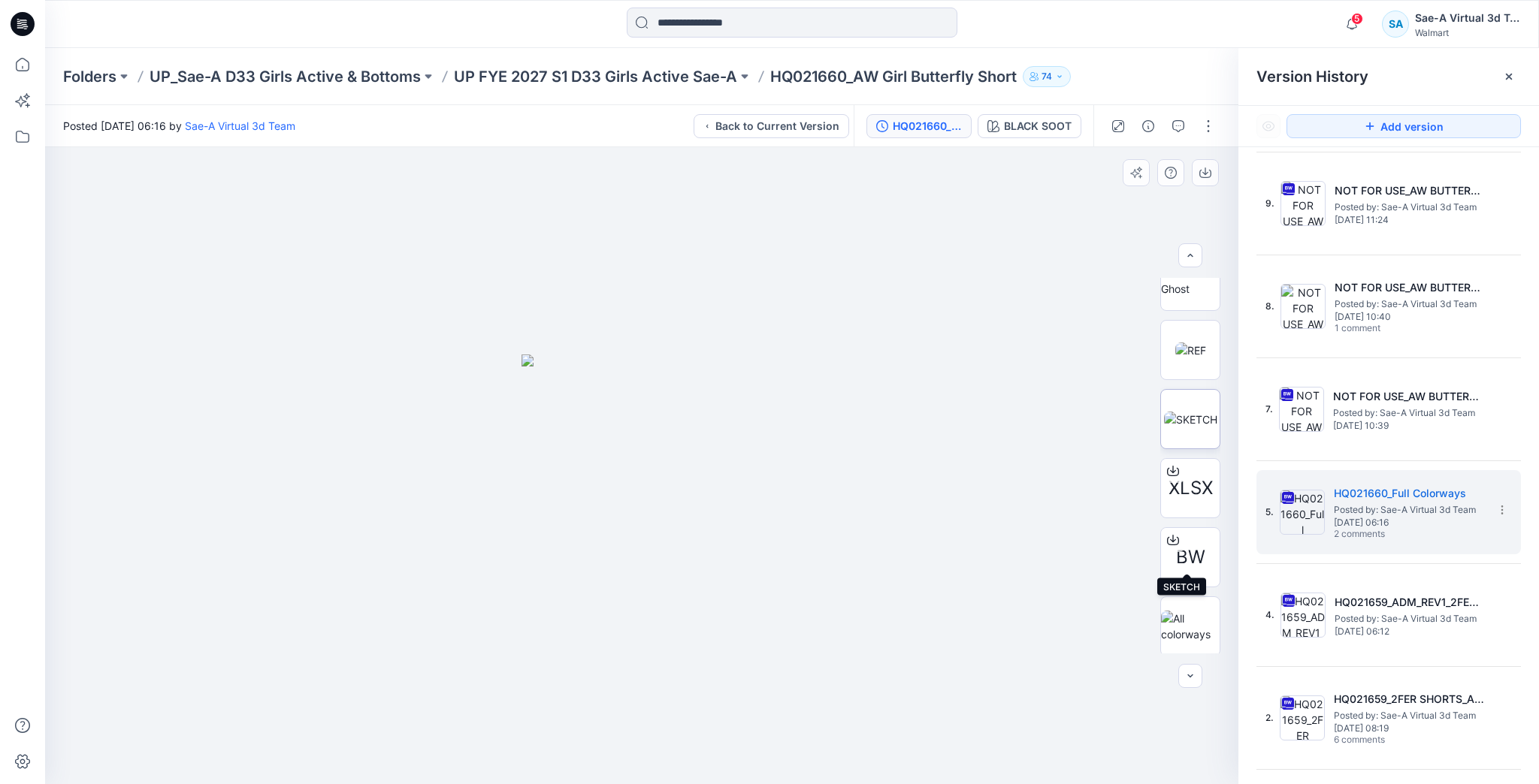
scroll to position [306, 0]
click at [1179, 608] on img at bounding box center [1190, 623] width 58 height 32
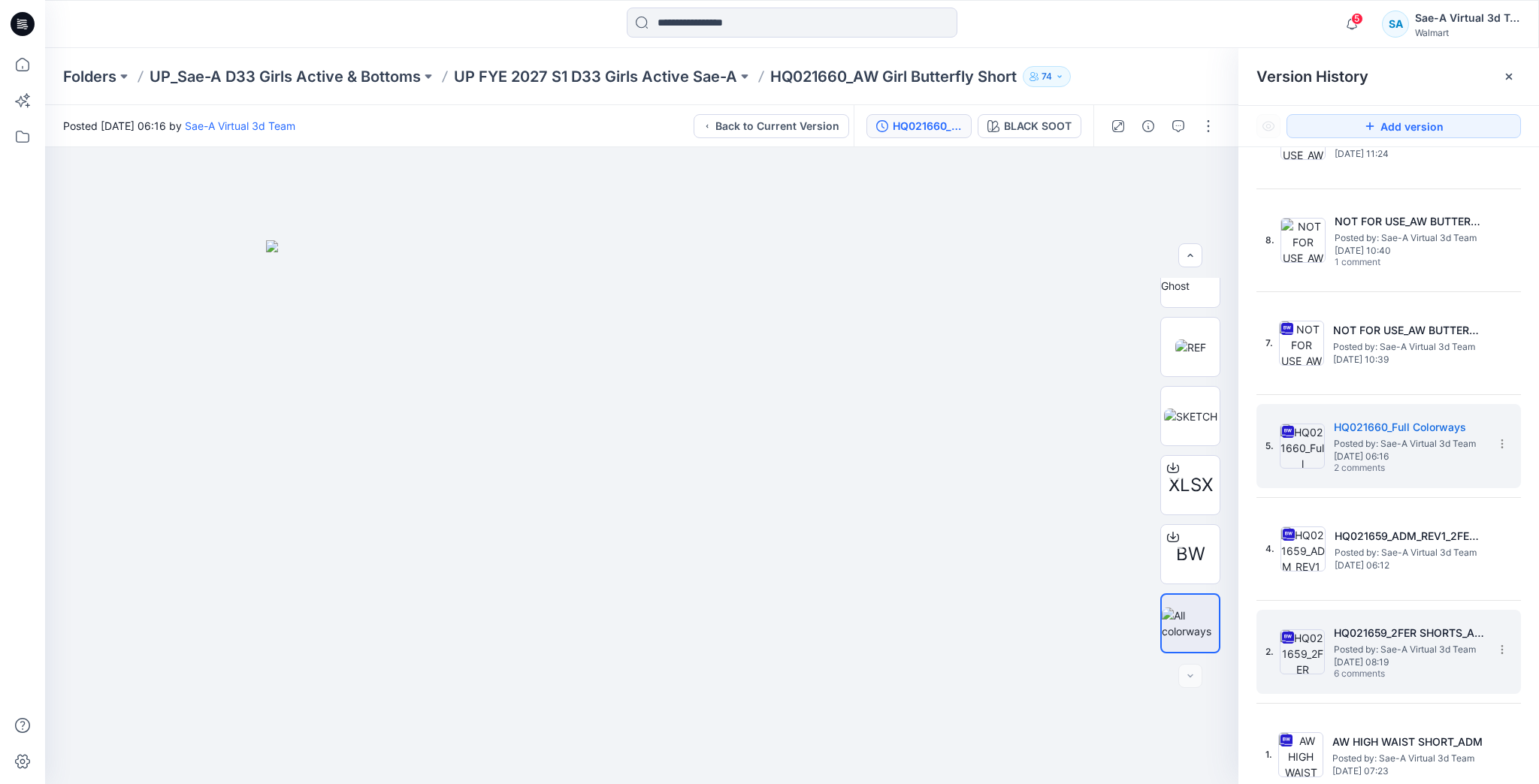
scroll to position [2233, 0]
click at [1388, 654] on span "[DATE] 08:19" at bounding box center [1408, 659] width 151 height 11
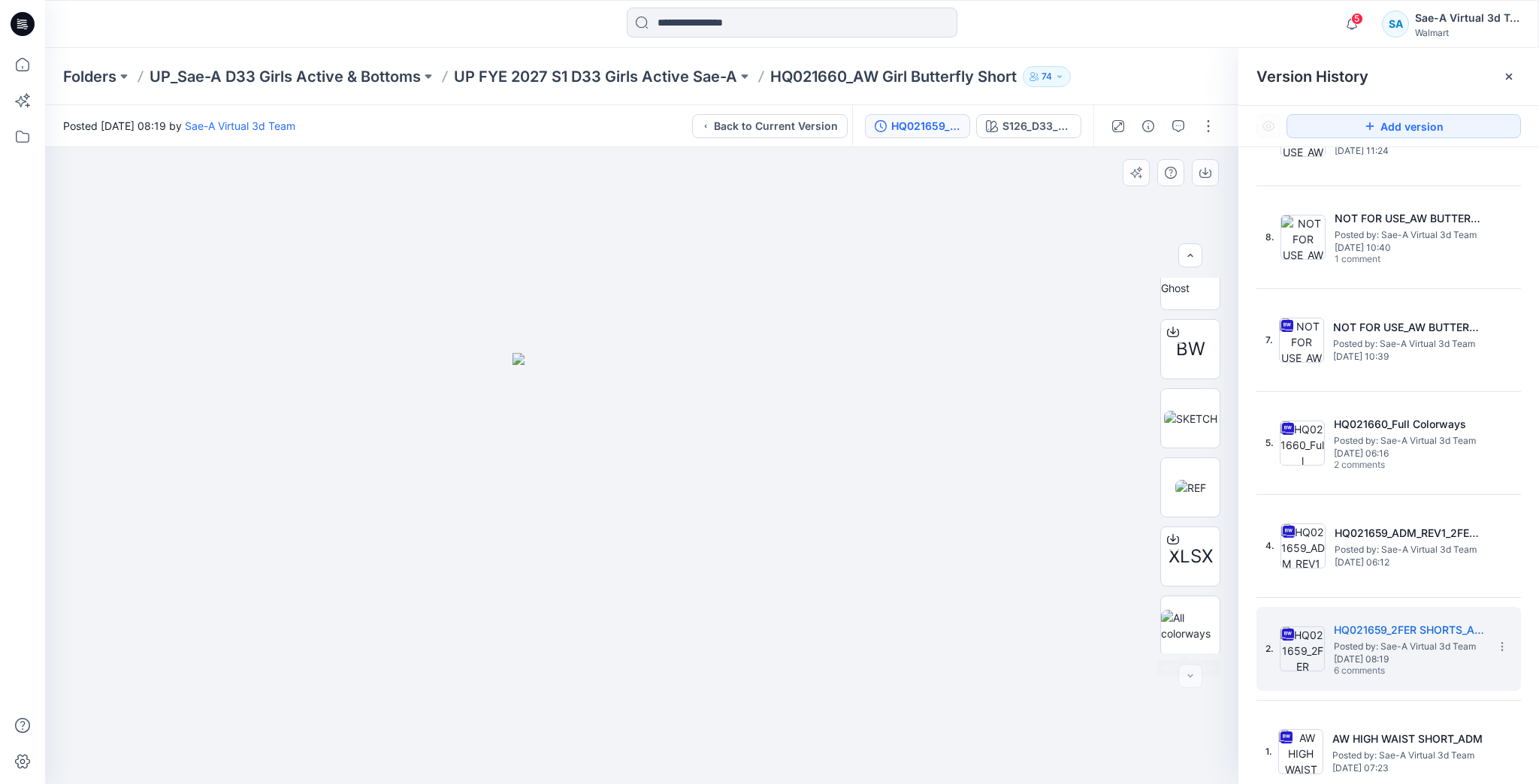
scroll to position [306, 0]
click at [1178, 605] on div at bounding box center [1190, 623] width 60 height 60
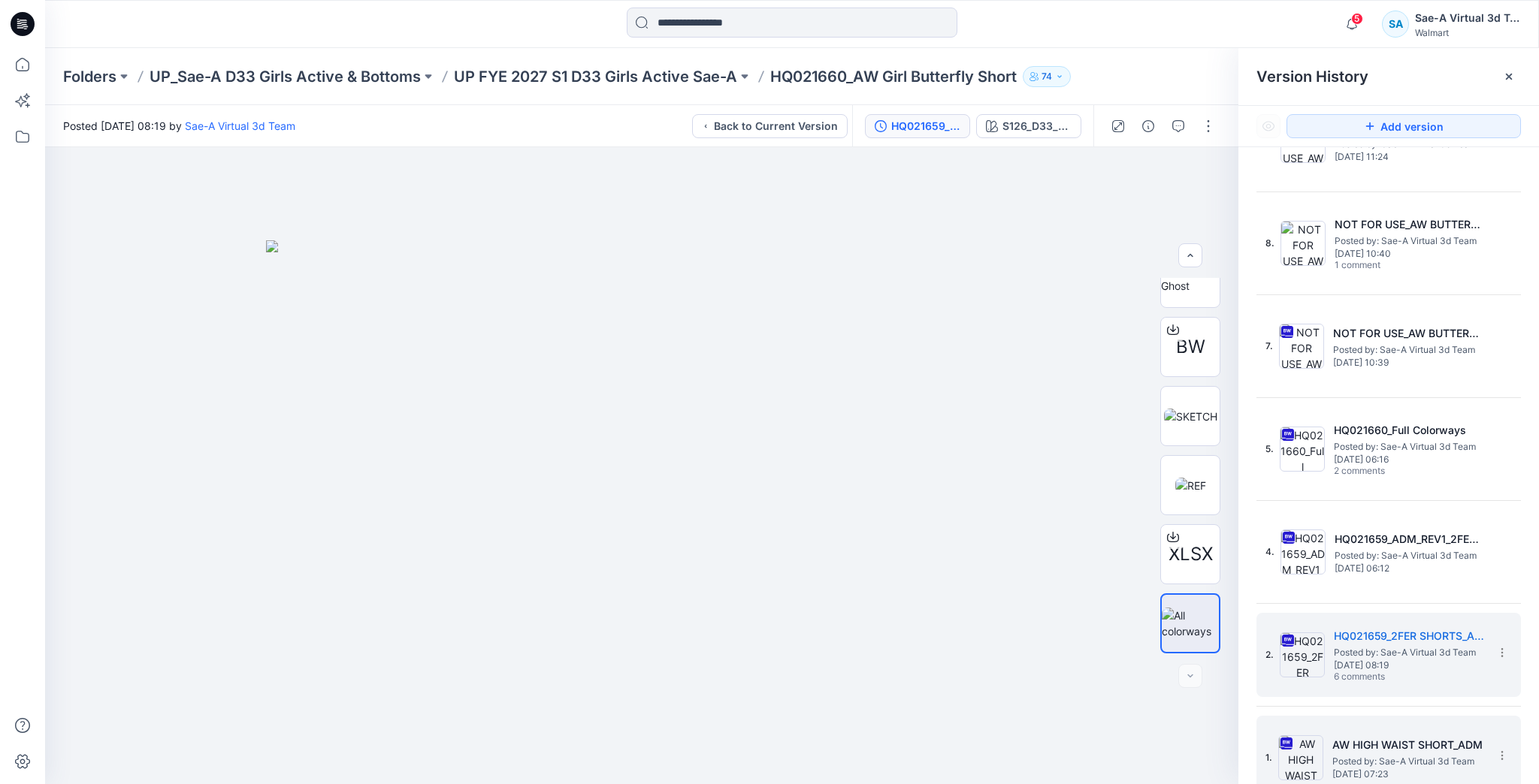
scroll to position [2233, 0]
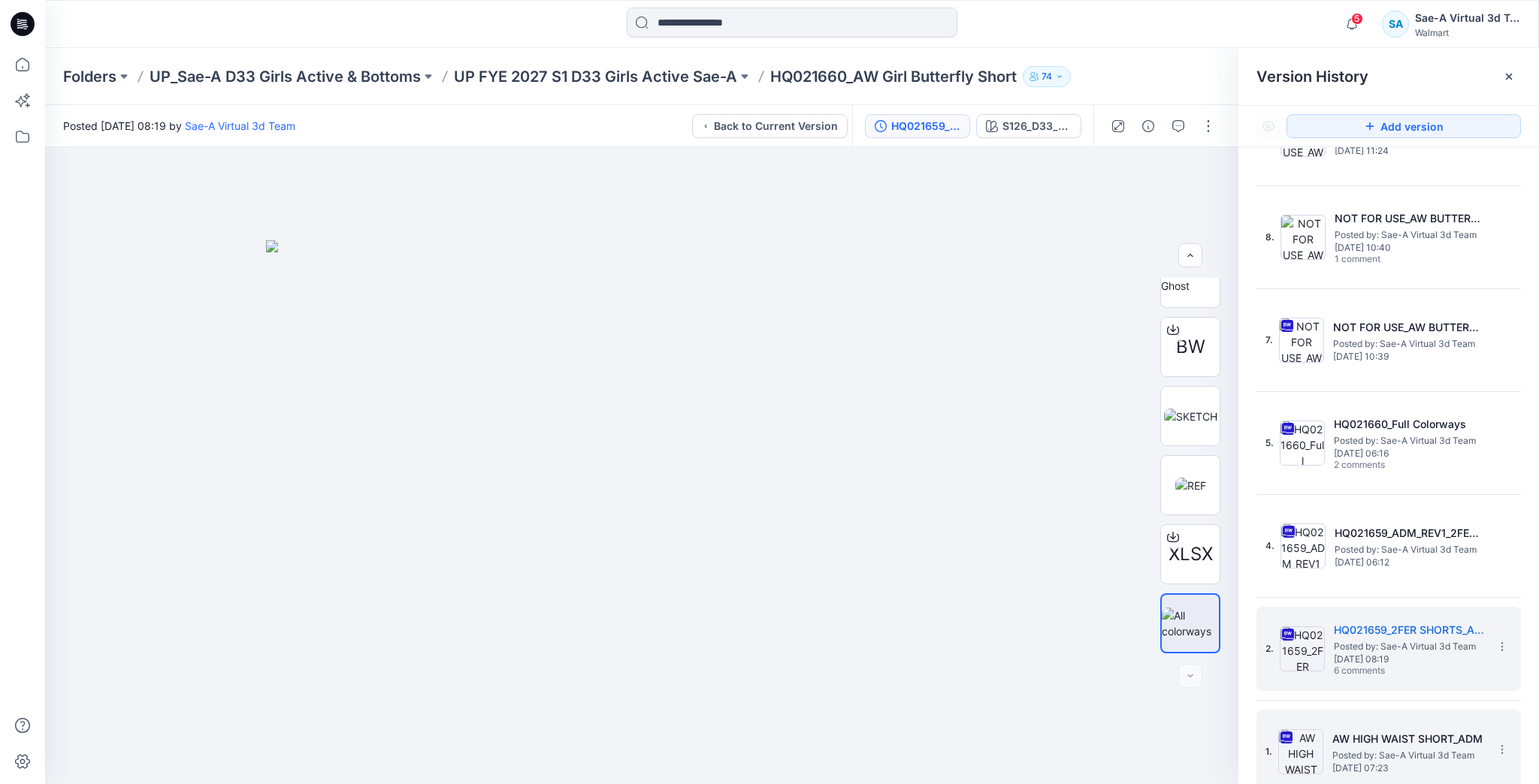
click at [1362, 753] on span "Posted by: Sae-A Virtual 3d Team" at bounding box center [1407, 756] width 151 height 15
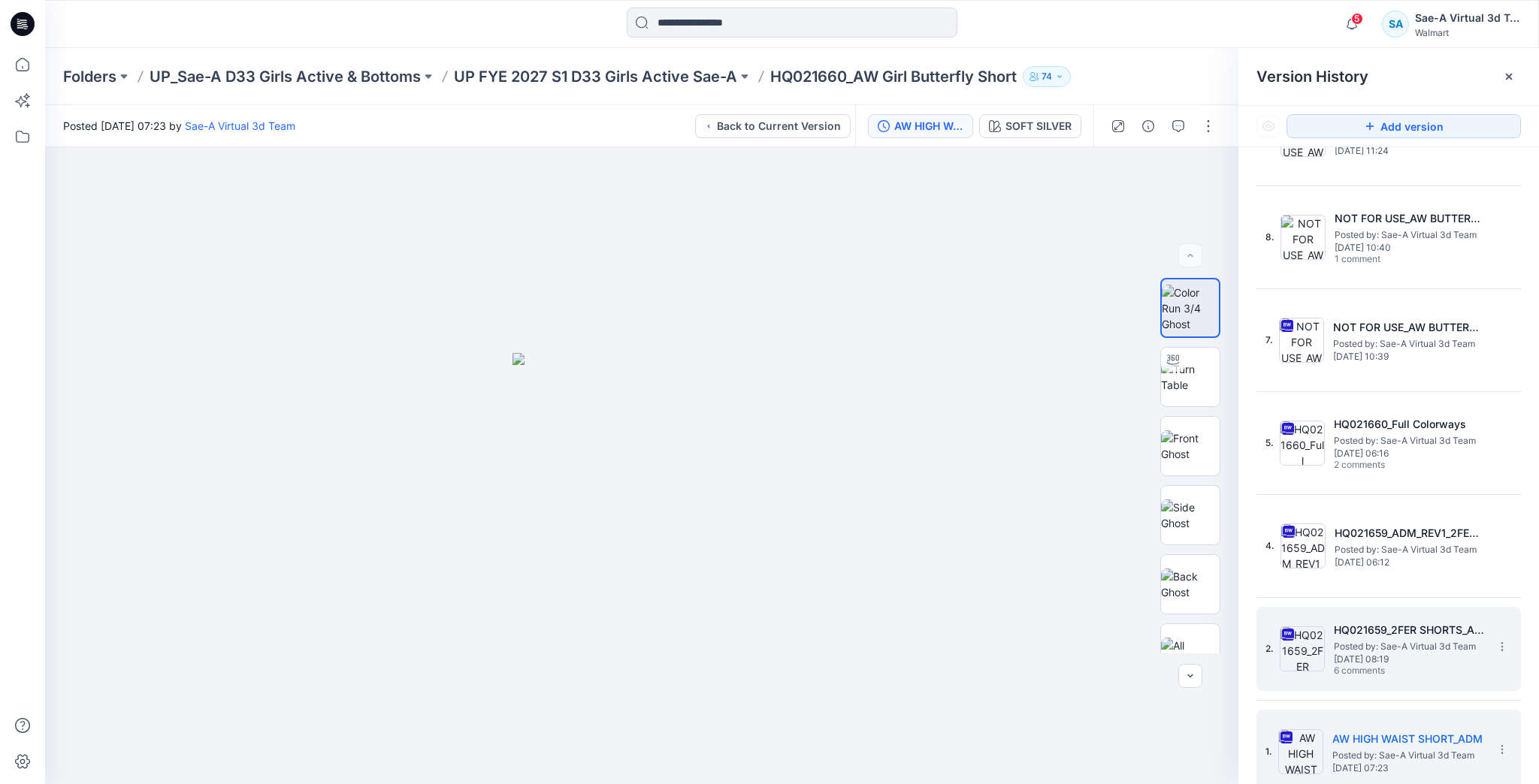
click at [1350, 654] on span "[DATE] 08:19" at bounding box center [1408, 659] width 151 height 11
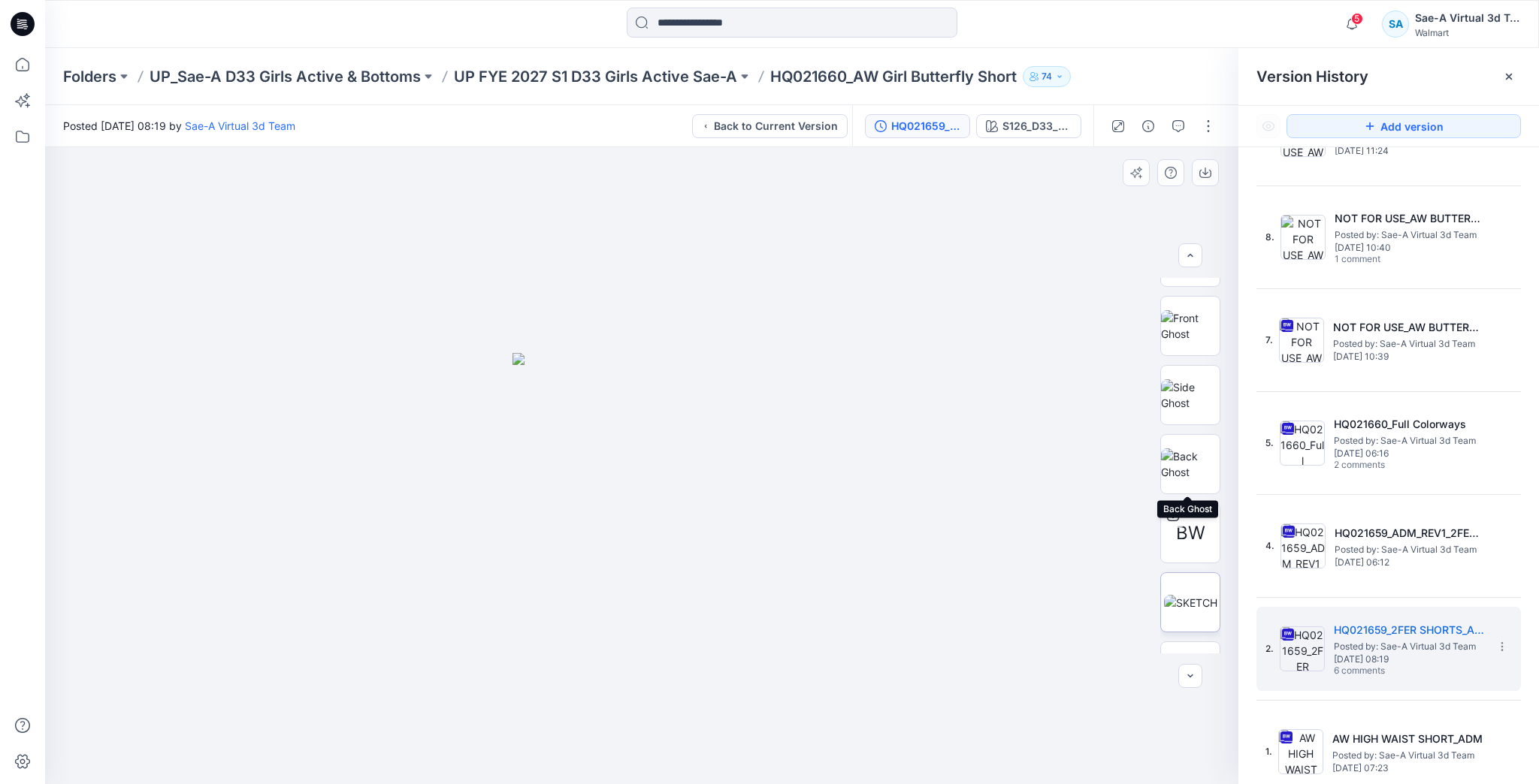
scroll to position [241, 0]
click at [1192, 546] on img at bounding box center [1190, 551] width 31 height 16
click at [1197, 474] on img at bounding box center [1190, 482] width 53 height 16
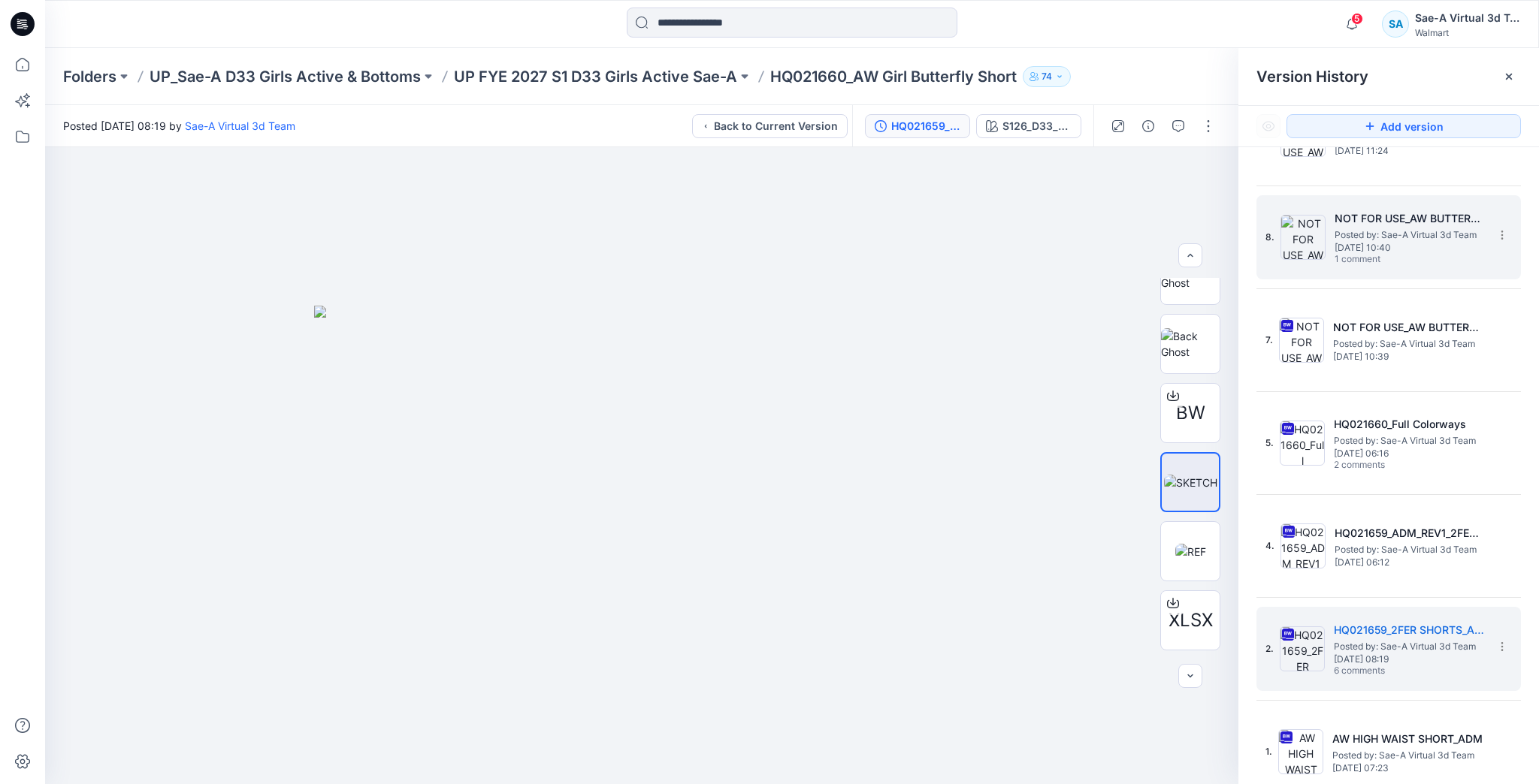
click at [1326, 223] on div "8. NOT FOR USE_AW BUTTERFLY SHORT 1_FULL COLRWAYS Posted by: Sae-A Virtual 3d T…" at bounding box center [1378, 237] width 226 height 72
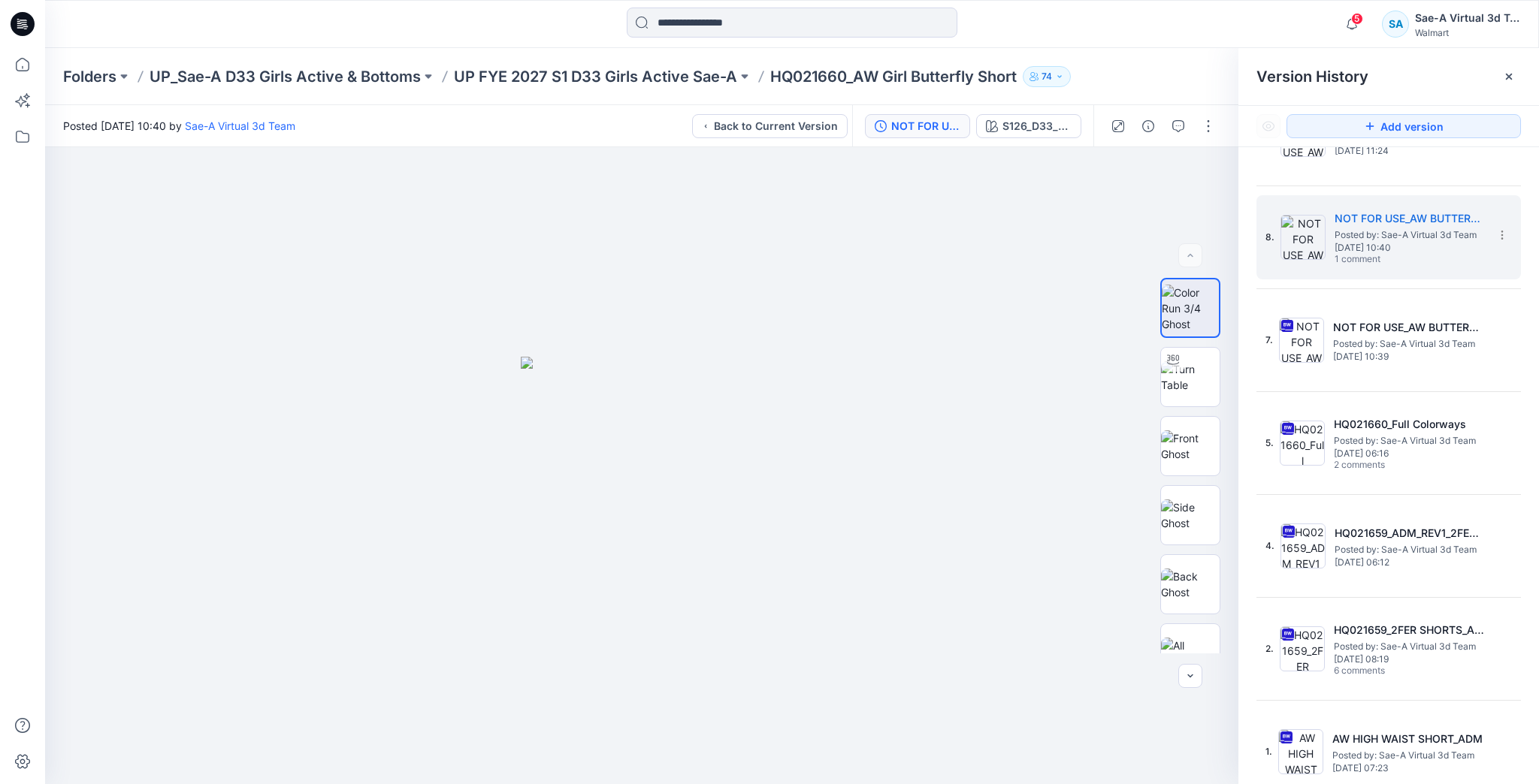
scroll to position [429, 0]
